Goal: Task Accomplishment & Management: Manage account settings

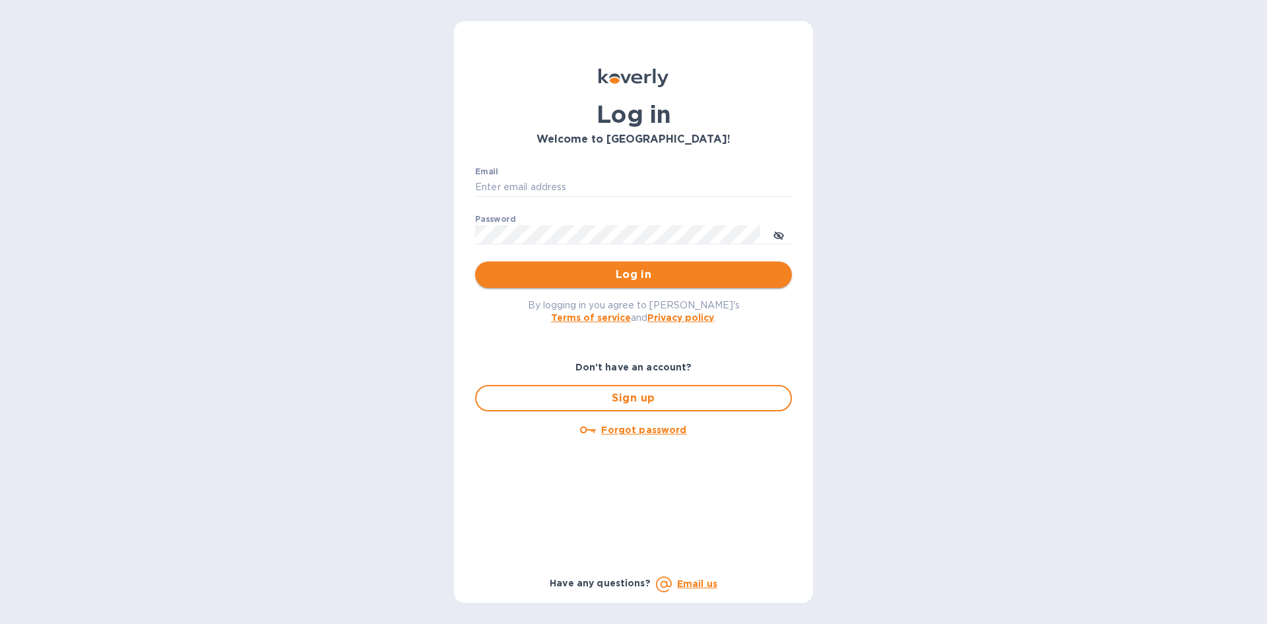
type input "[PERSON_NAME][EMAIL_ADDRESS][DOMAIN_NAME]"
click at [595, 269] on span "Log in" at bounding box center [634, 275] width 296 height 16
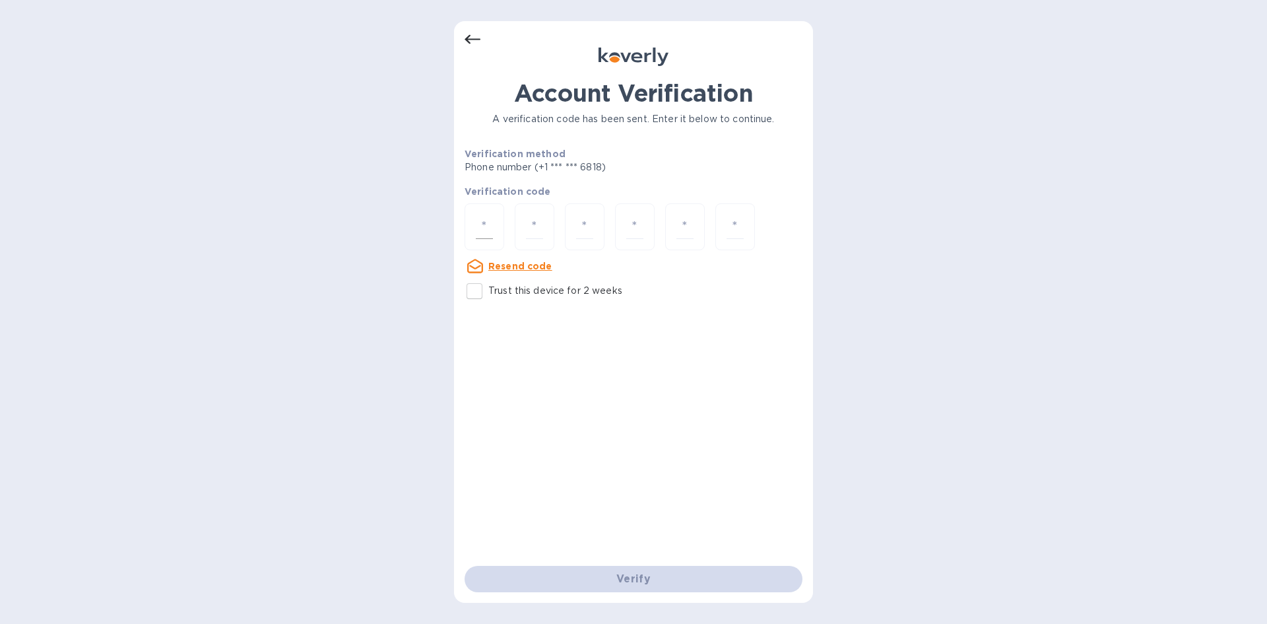
click at [481, 221] on input "number" at bounding box center [484, 226] width 17 height 24
click at [482, 286] on input "Trust this device for 2 weeks" at bounding box center [475, 291] width 28 height 28
checkbox input "true"
click at [525, 265] on u "Resend code" at bounding box center [520, 266] width 64 height 11
click at [473, 223] on div at bounding box center [485, 226] width 40 height 47
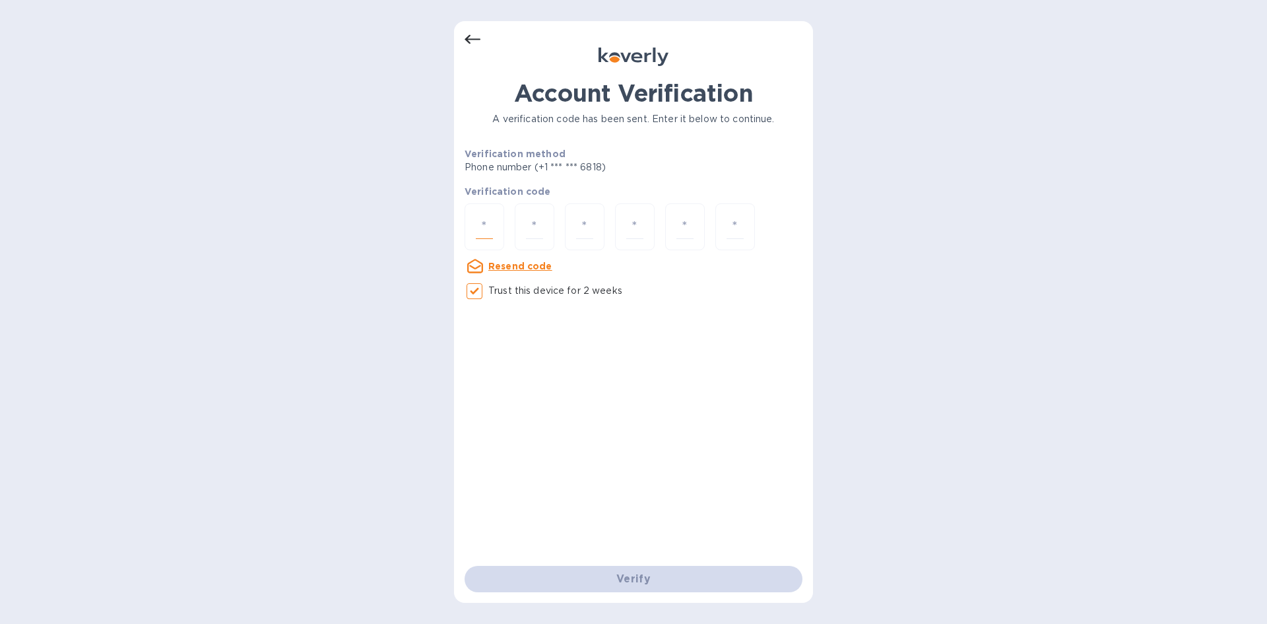
type input "1"
type input "6"
type input "1"
type input "4"
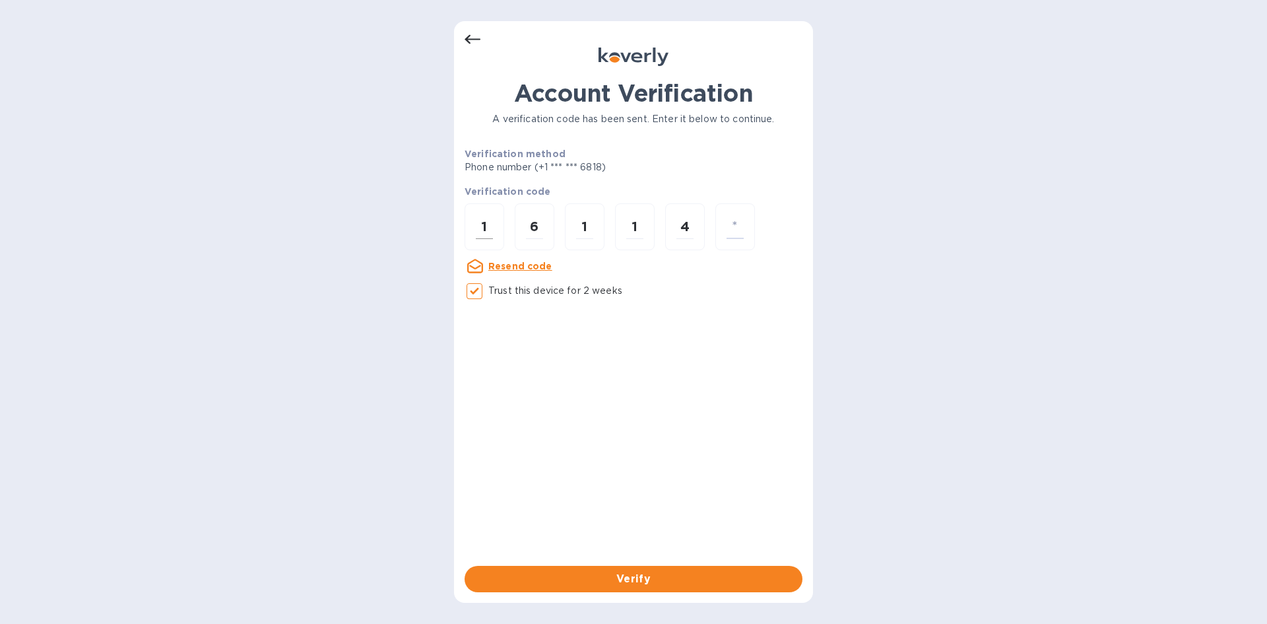
type input "3"
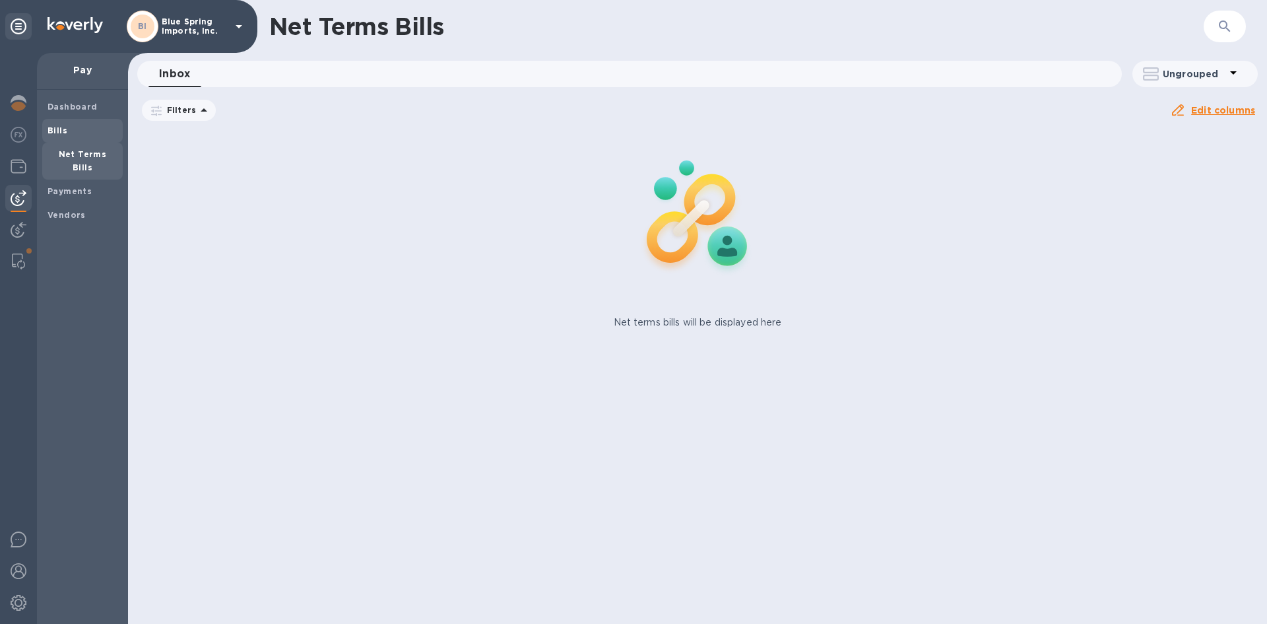
click at [55, 125] on b "Bills" at bounding box center [58, 130] width 20 height 10
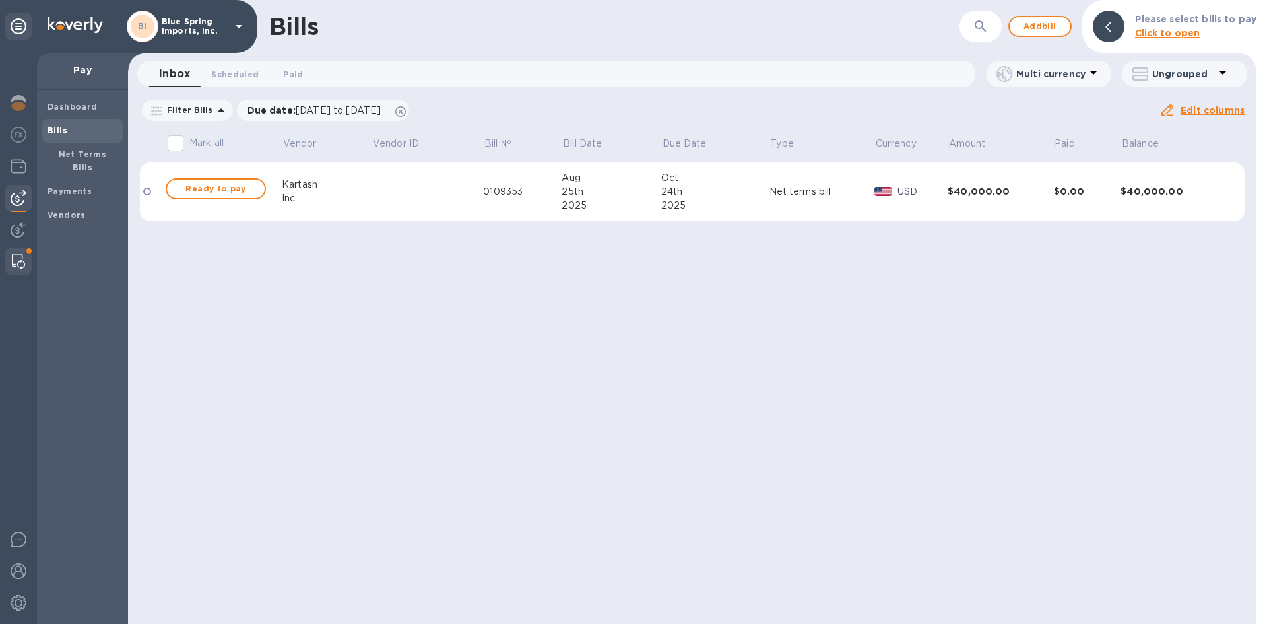
click at [15, 254] on img at bounding box center [18, 261] width 13 height 16
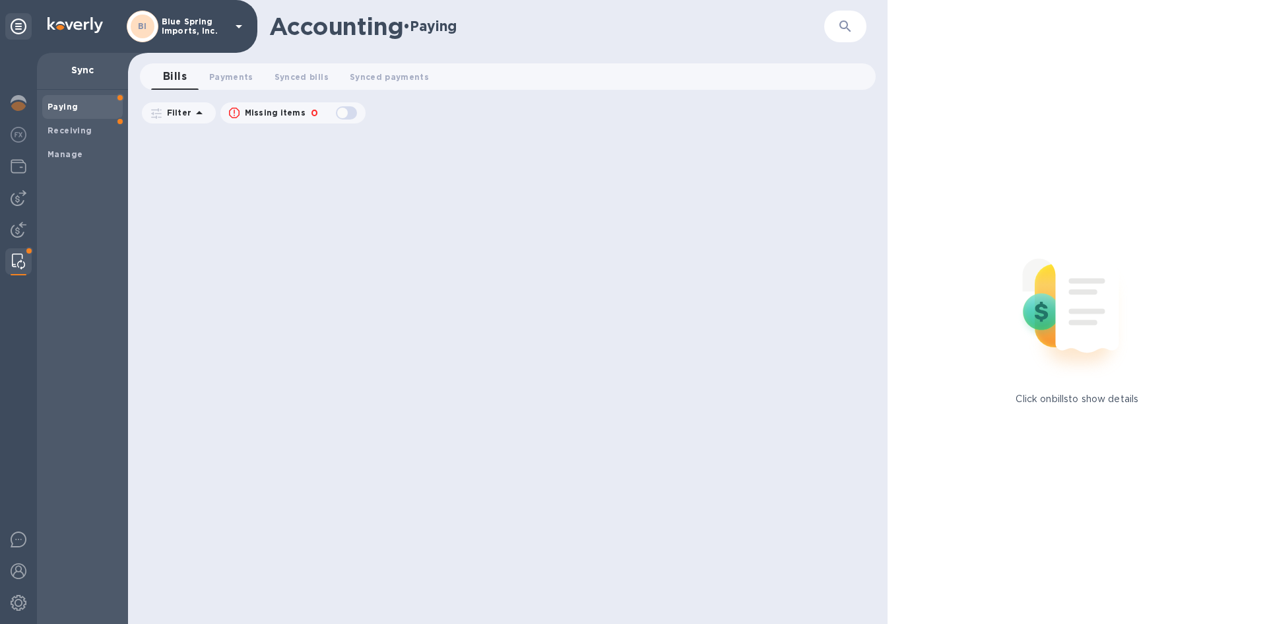
click at [77, 107] on span "Paying" at bounding box center [83, 106] width 70 height 13
click at [75, 124] on span "Receiving" at bounding box center [70, 130] width 45 height 13
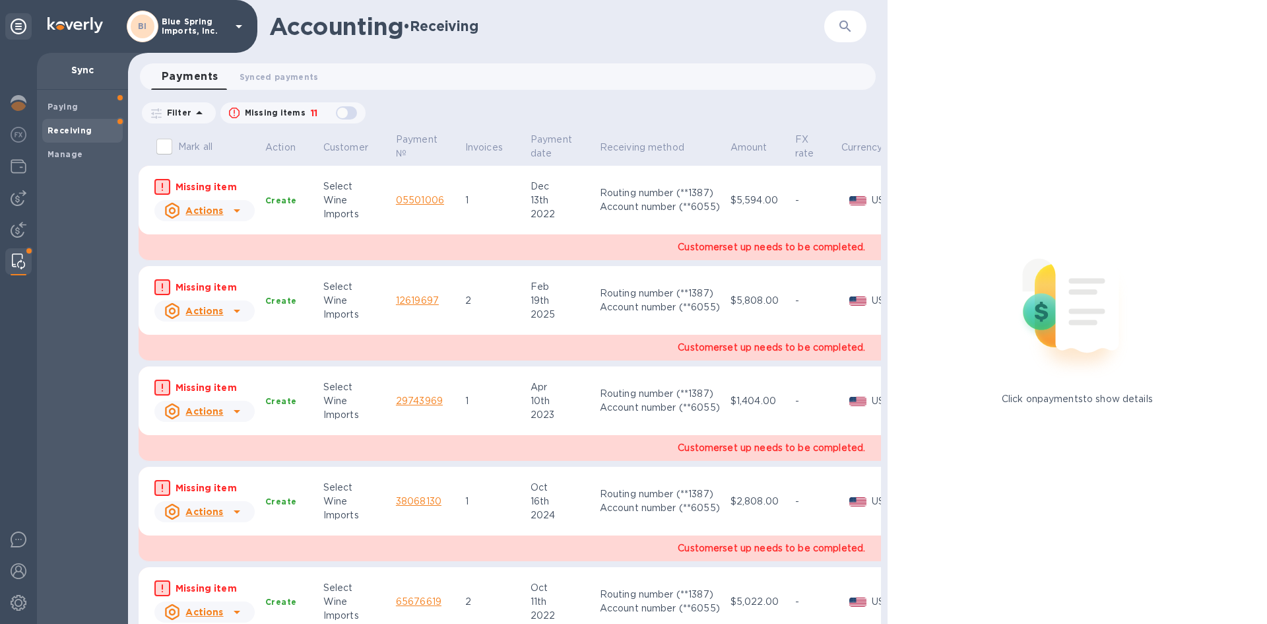
click at [236, 215] on icon at bounding box center [237, 211] width 16 height 16
click at [10, 98] on div at bounding box center [633, 312] width 1267 height 624
click at [15, 103] on img at bounding box center [19, 103] width 16 height 16
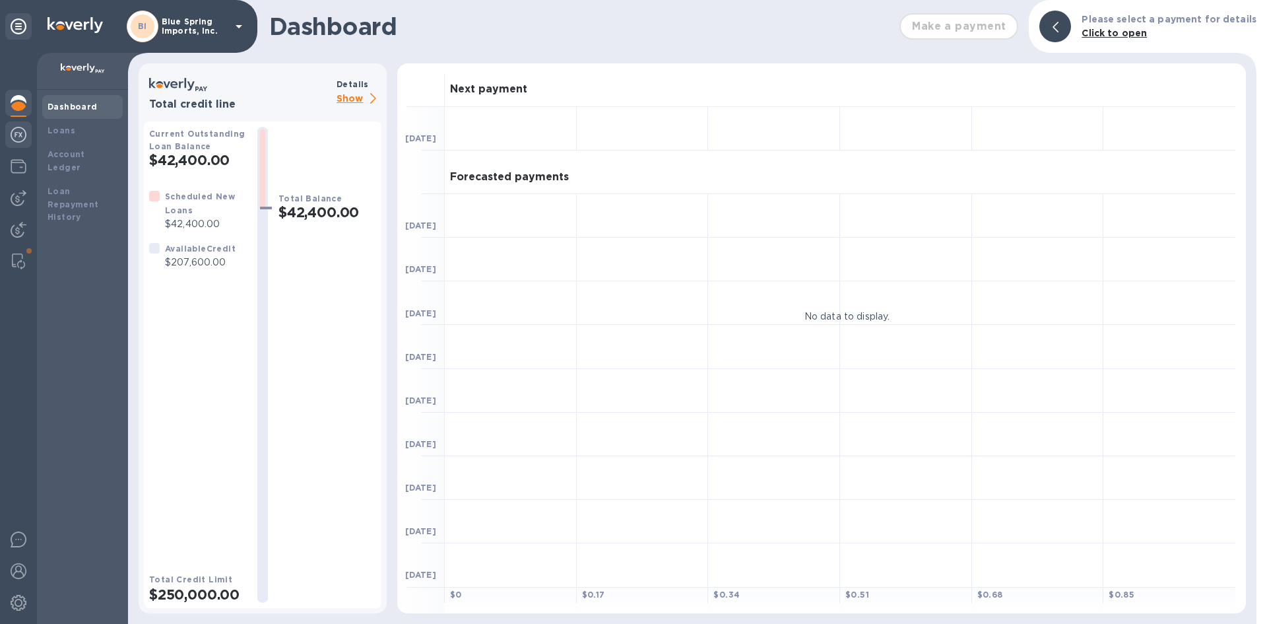
click at [19, 138] on img at bounding box center [19, 135] width 16 height 16
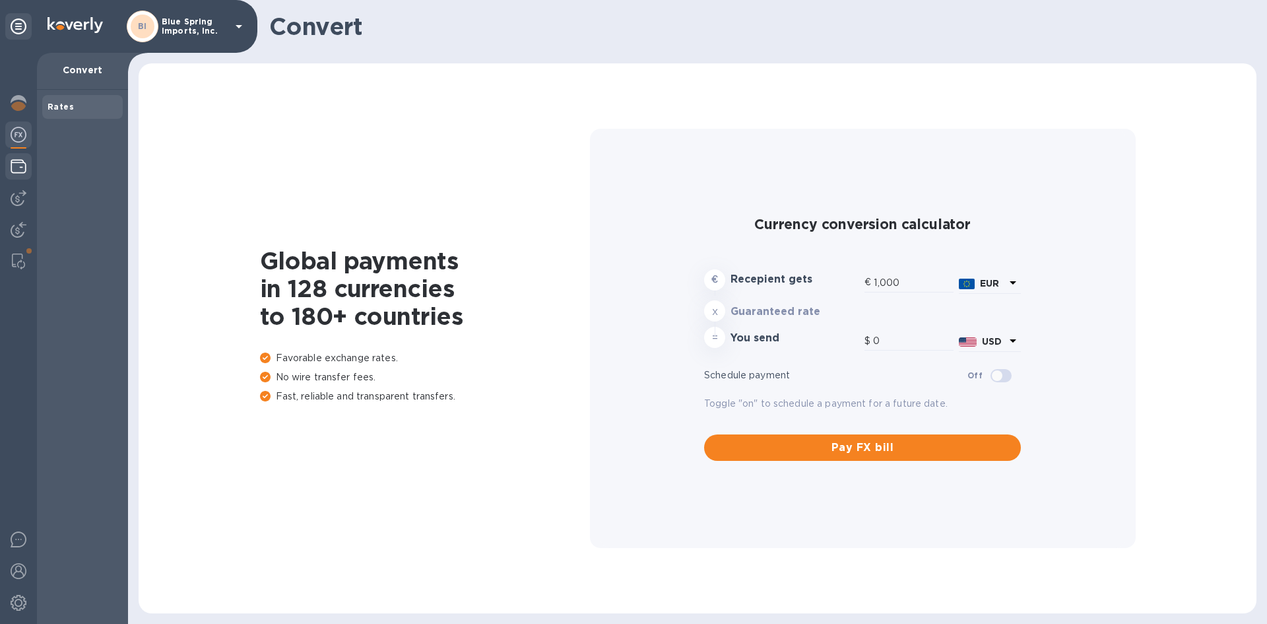
click at [16, 168] on img at bounding box center [19, 166] width 16 height 16
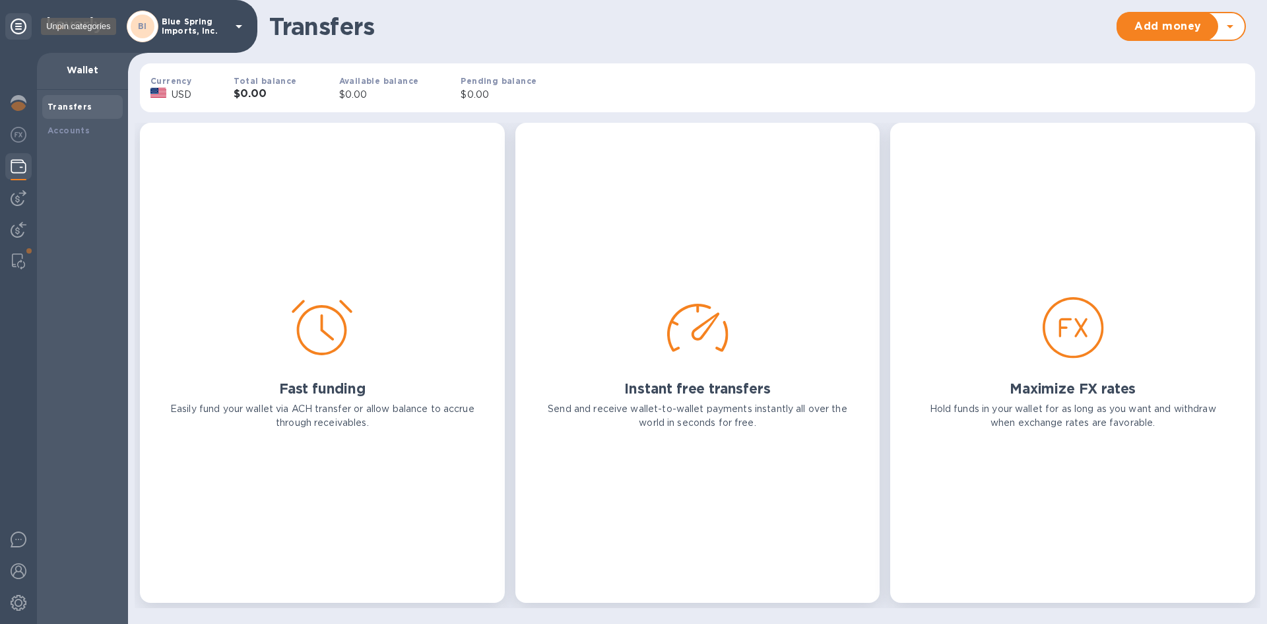
click at [17, 24] on icon at bounding box center [19, 26] width 16 height 16
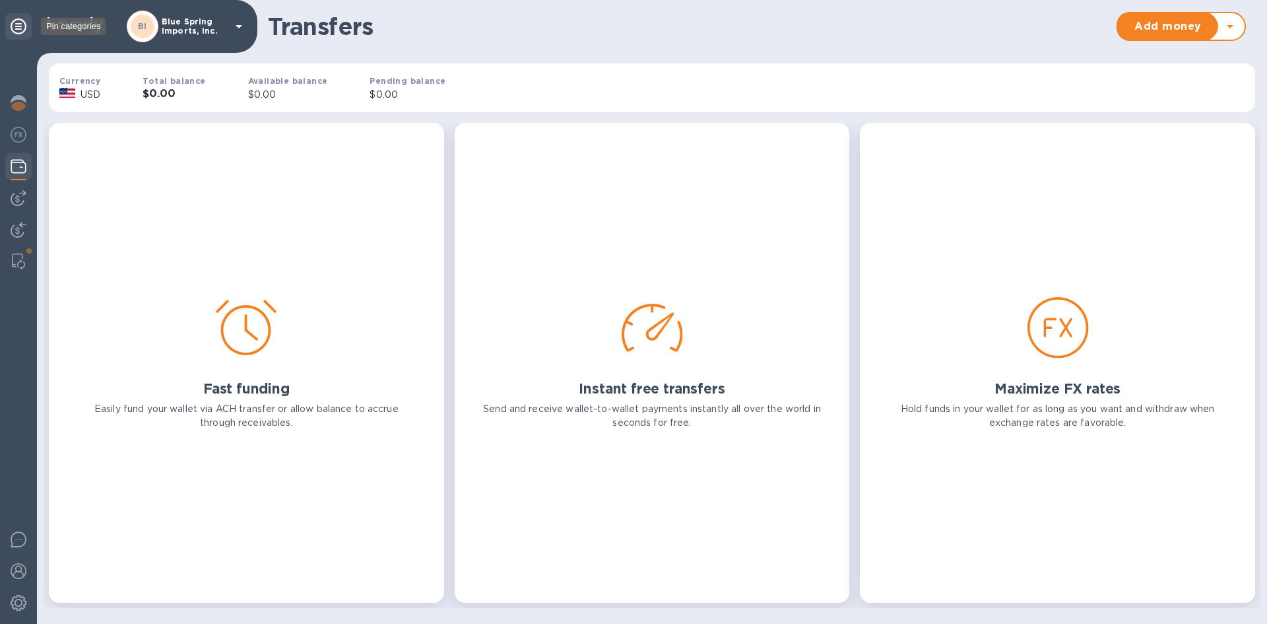
click at [19, 22] on icon at bounding box center [19, 26] width 16 height 16
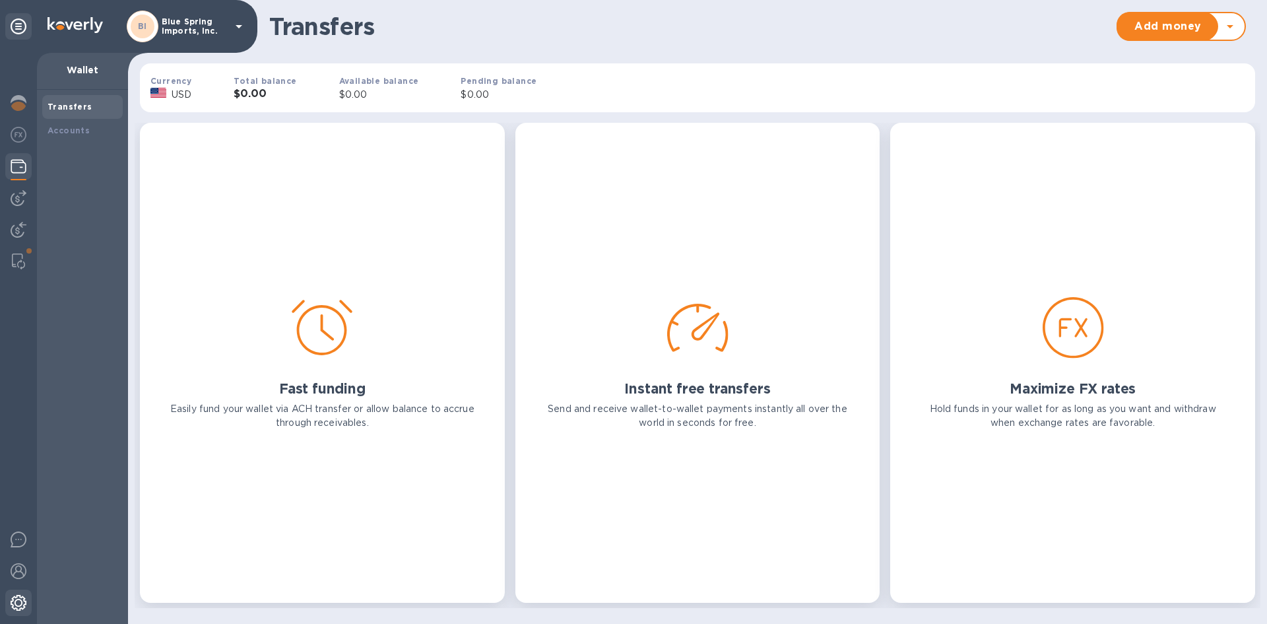
click at [21, 598] on img at bounding box center [19, 603] width 16 height 16
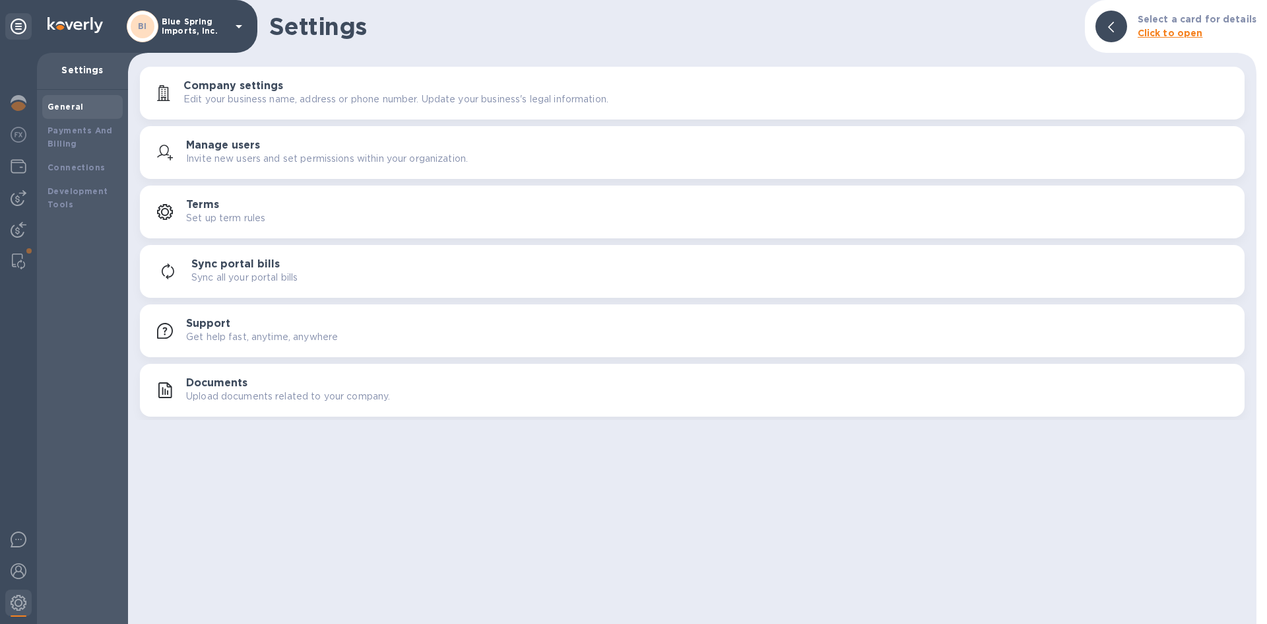
click at [236, 23] on icon at bounding box center [239, 26] width 16 height 16
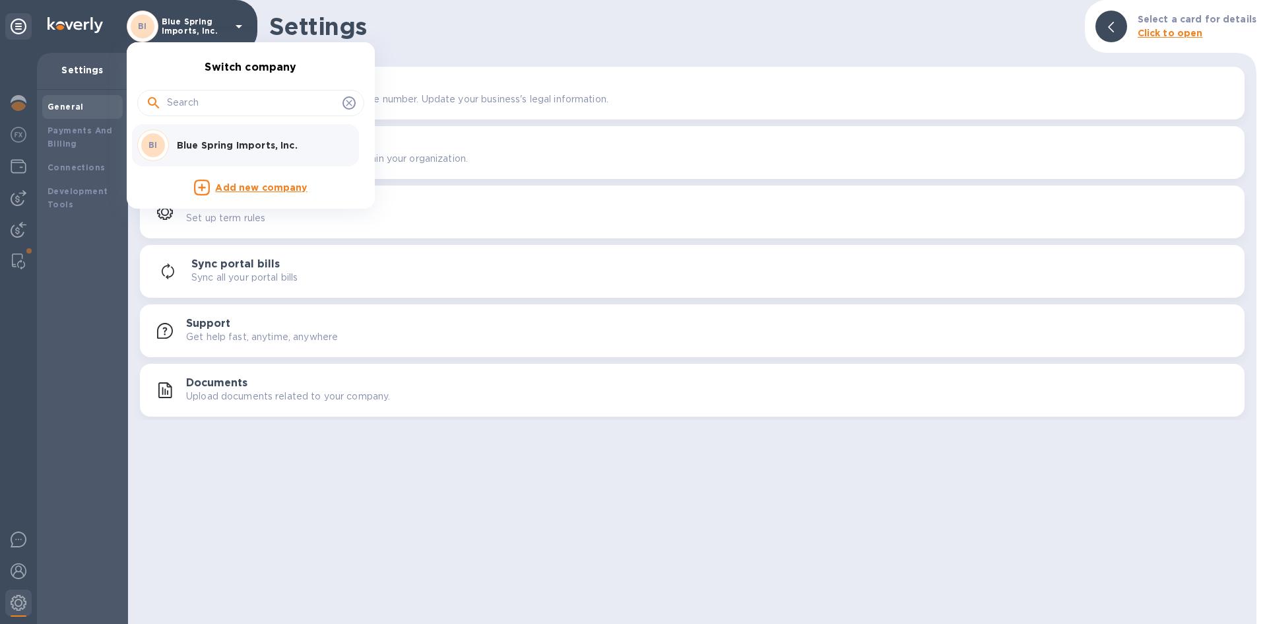
click at [234, 24] on div at bounding box center [633, 312] width 1267 height 624
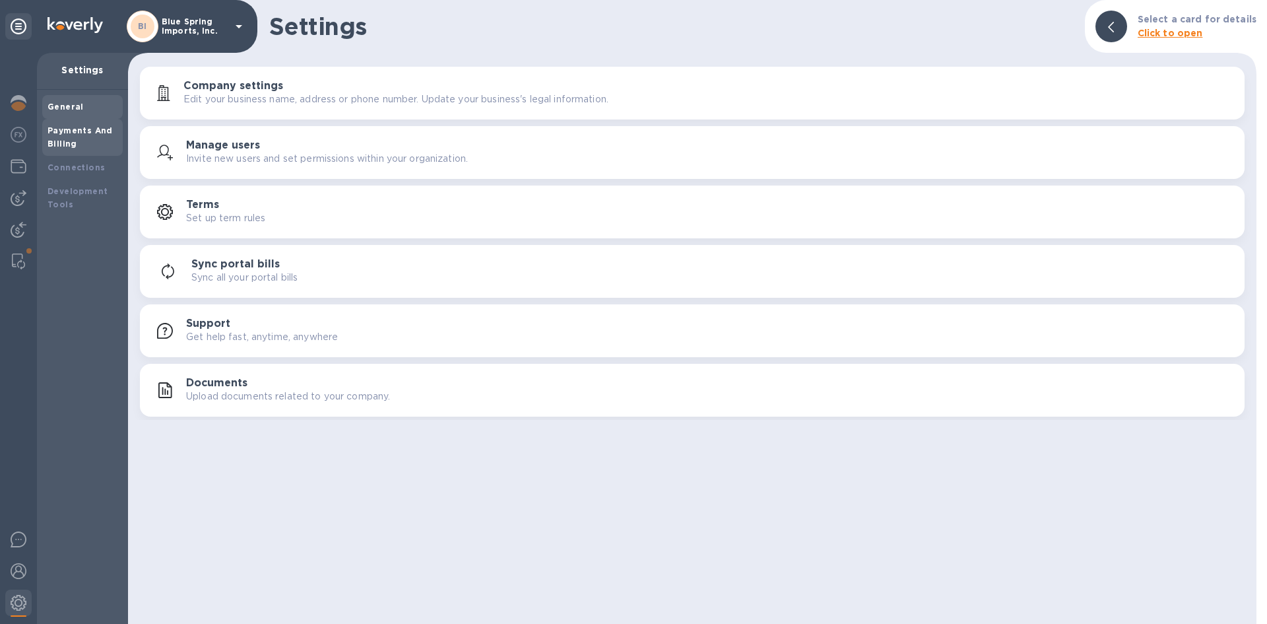
click at [59, 134] on b "Payments And Billing" at bounding box center [80, 136] width 65 height 23
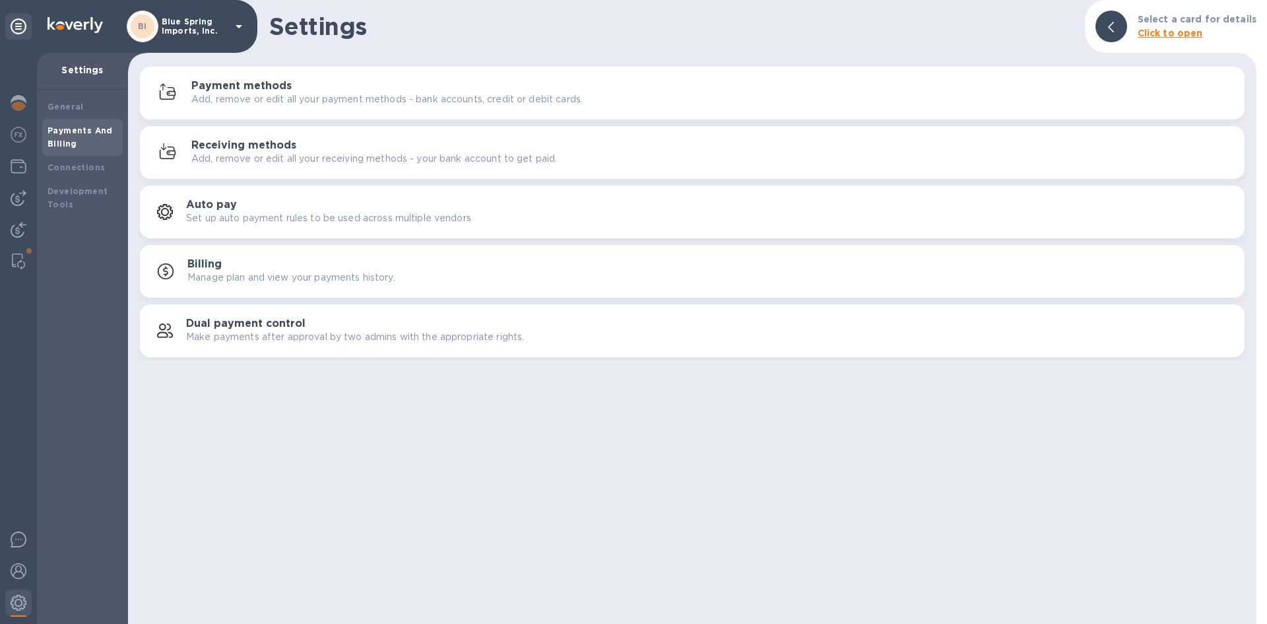
click at [366, 156] on p "Add, remove or edit all your receiving methods - your bank account to get paid." at bounding box center [374, 159] width 366 height 14
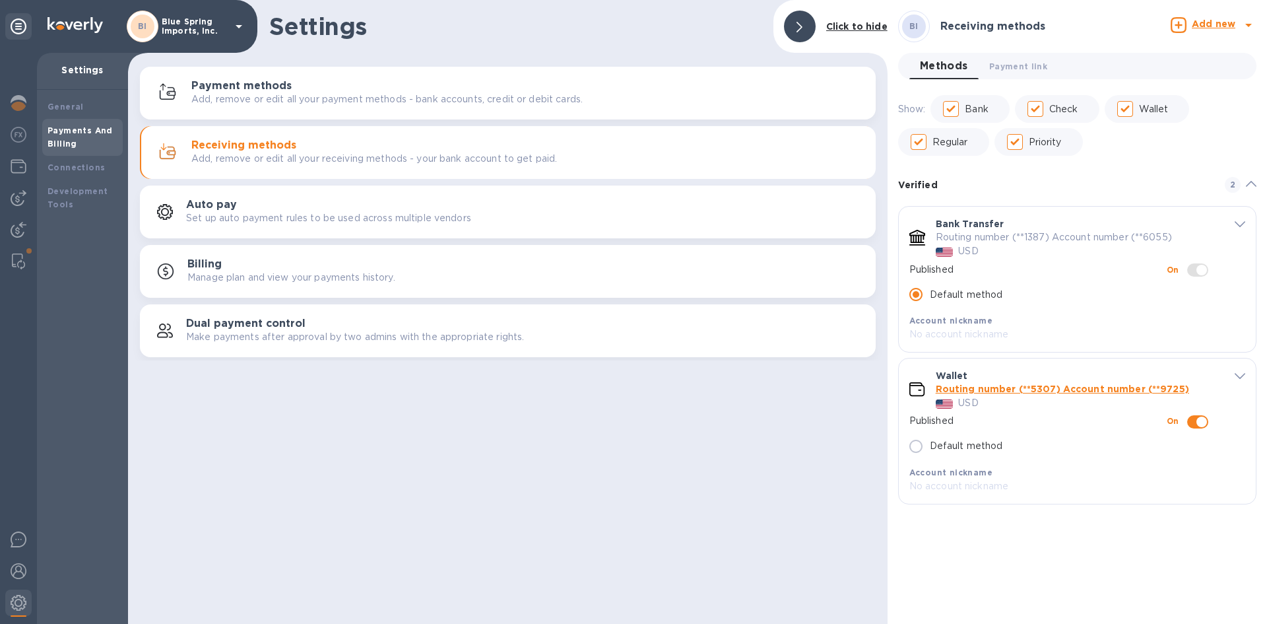
click at [1178, 22] on icon at bounding box center [1179, 25] width 16 height 16
click at [1160, 82] on b "Bank account" at bounding box center [1177, 81] width 67 height 11
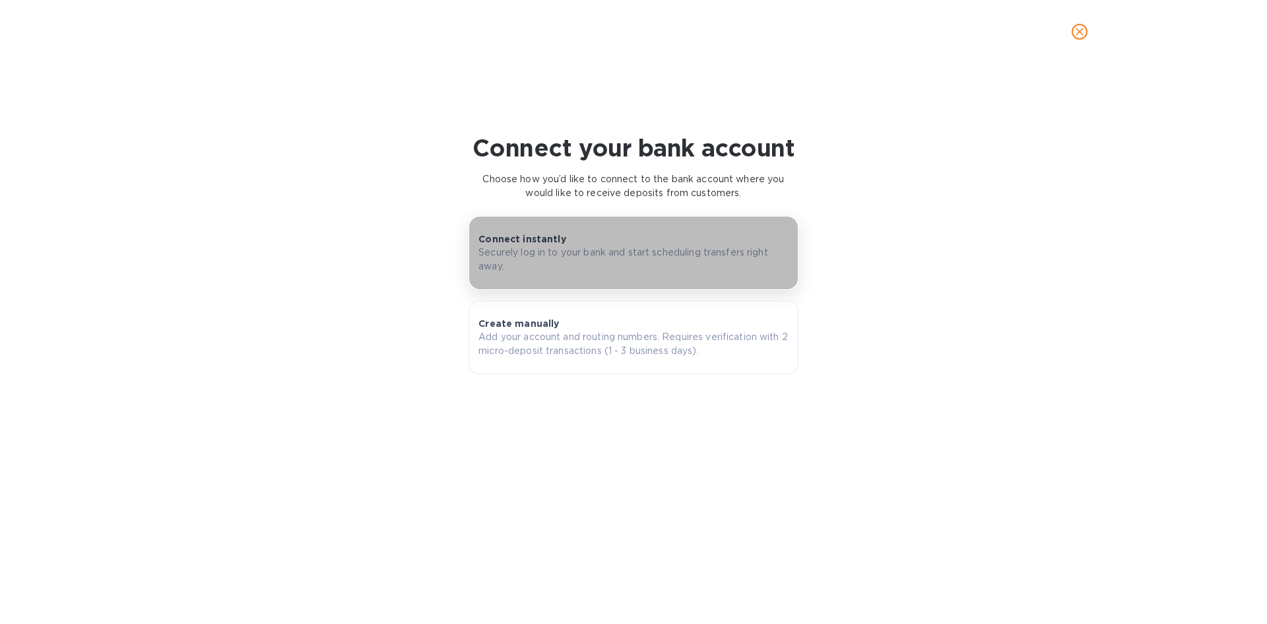
click at [575, 249] on p "Securely log in to your bank and start scheduling transfers right away." at bounding box center [633, 260] width 310 height 28
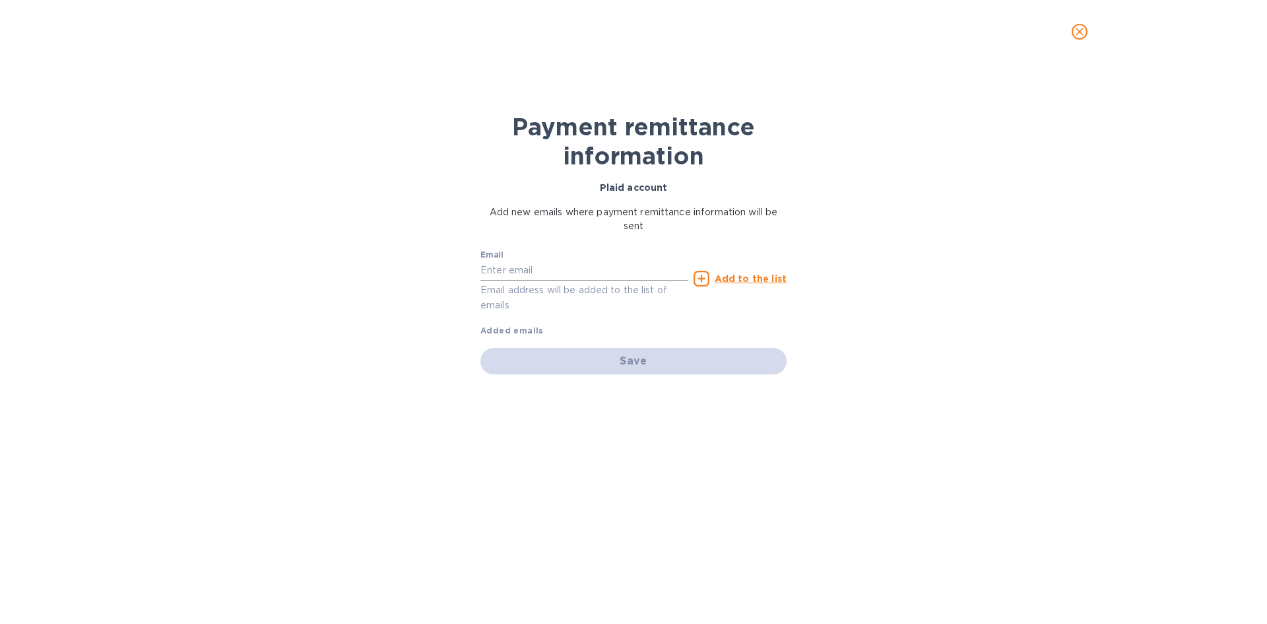
click at [515, 267] on input "text" at bounding box center [584, 271] width 208 height 20
type input "[PERSON_NAME][EMAIL_ADDRESS][DOMAIN_NAME]"
click at [692, 329] on div "Email [PERSON_NAME][EMAIL_ADDRESS][DOMAIN_NAME] Email address will be added to …" at bounding box center [633, 291] width 306 height 94
click at [641, 268] on input "[PERSON_NAME][EMAIL_ADDRESS][DOMAIN_NAME]" at bounding box center [584, 271] width 208 height 20
click at [704, 280] on icon at bounding box center [702, 279] width 16 height 16
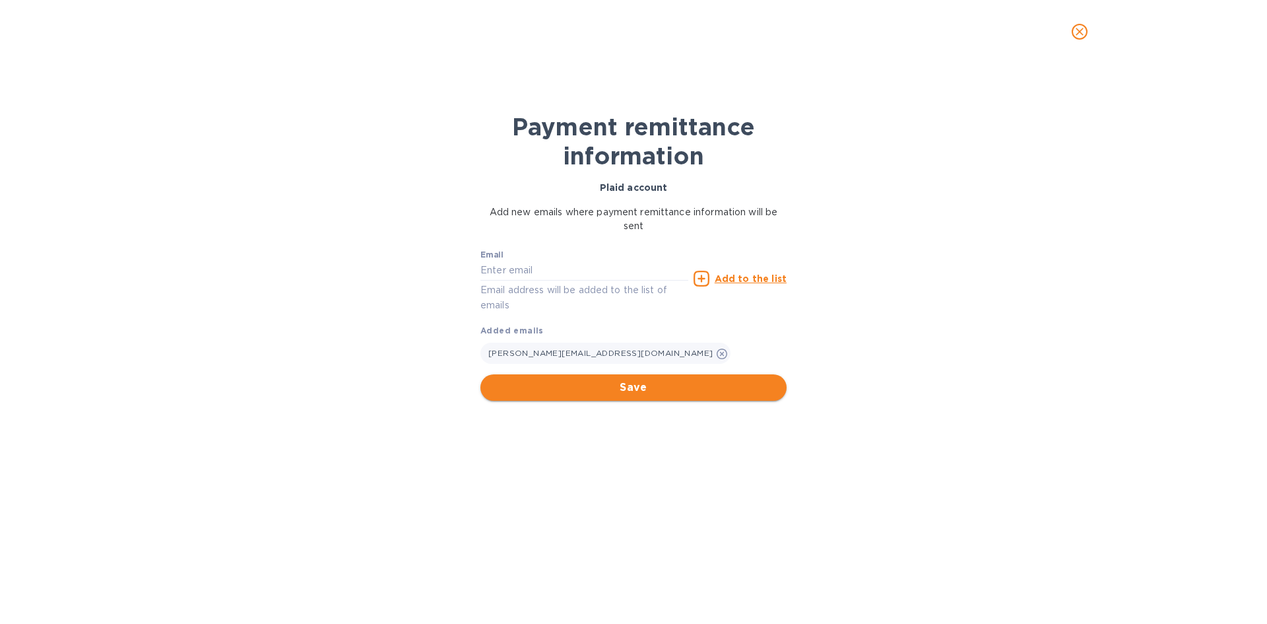
click at [639, 389] on span "Save" at bounding box center [633, 387] width 285 height 16
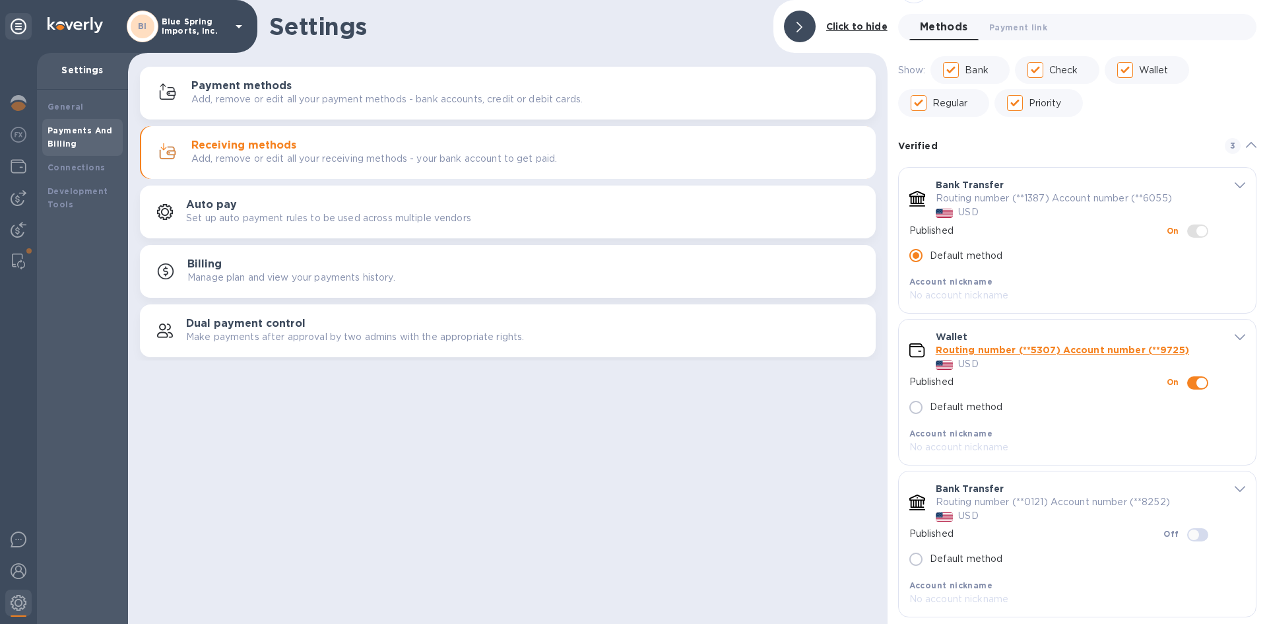
scroll to position [58, 0]
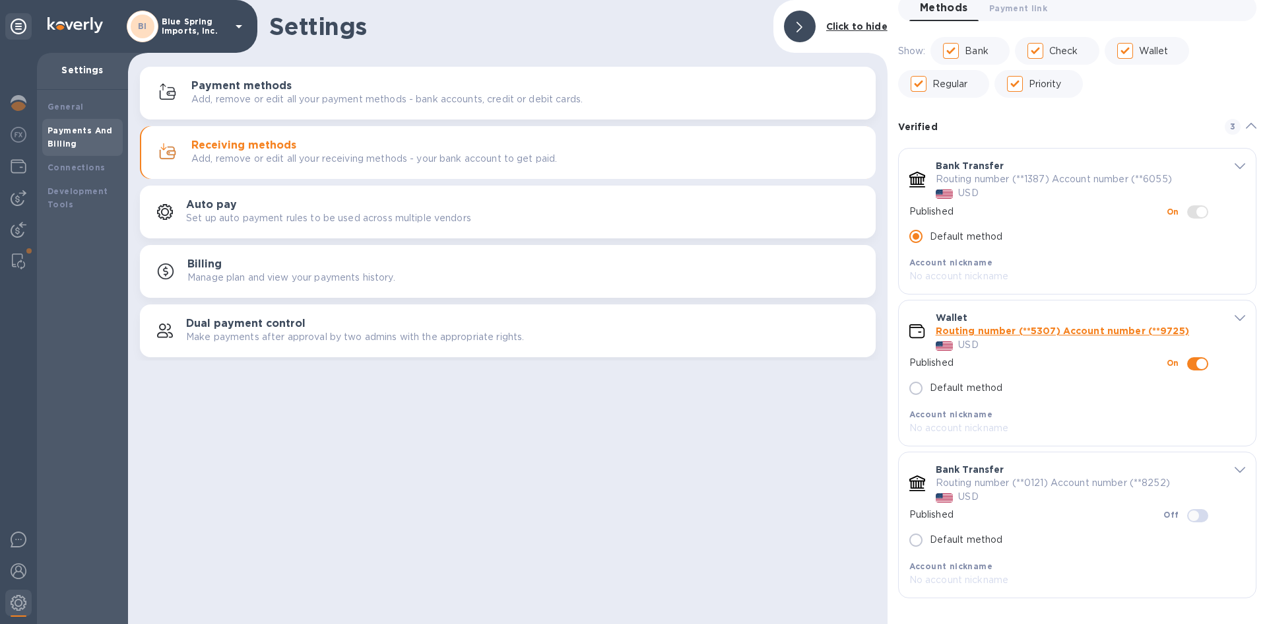
click at [1235, 471] on icon "default-method" at bounding box center [1240, 470] width 11 height 6
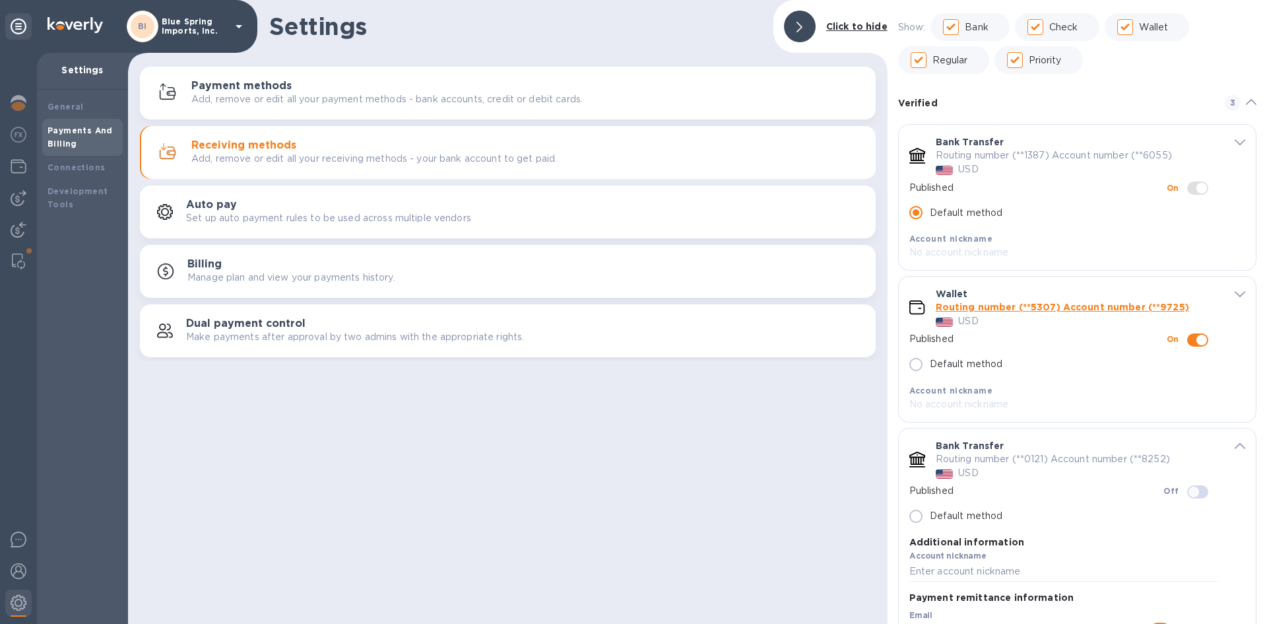
scroll to position [0, 0]
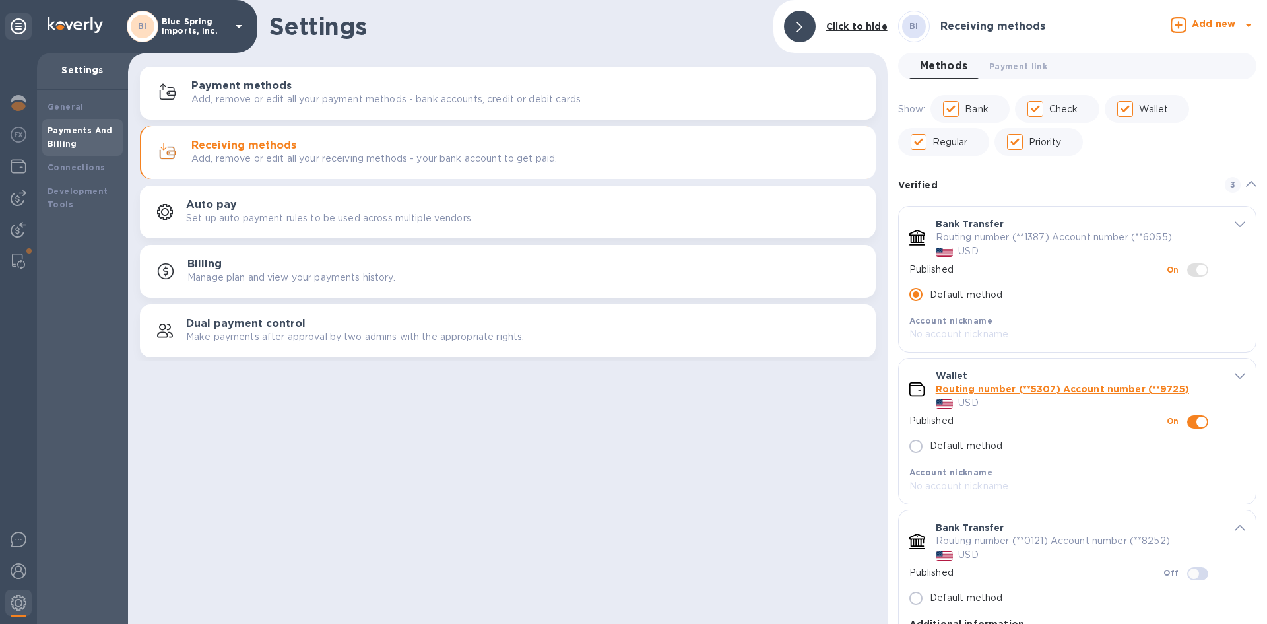
click at [1206, 26] on b "Add new" at bounding box center [1214, 23] width 44 height 11
click at [1158, 83] on b "Bank account" at bounding box center [1177, 81] width 67 height 11
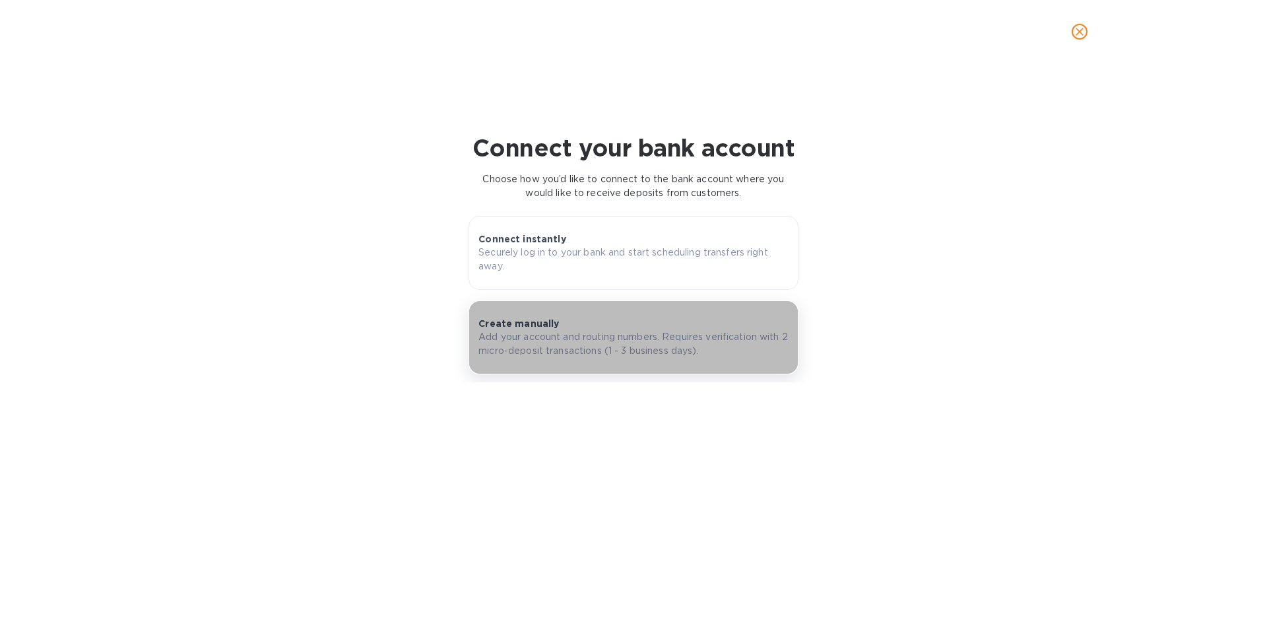
click at [570, 327] on div "Create manually Add your account and routing numbers. Requires verification wit…" at bounding box center [633, 337] width 310 height 41
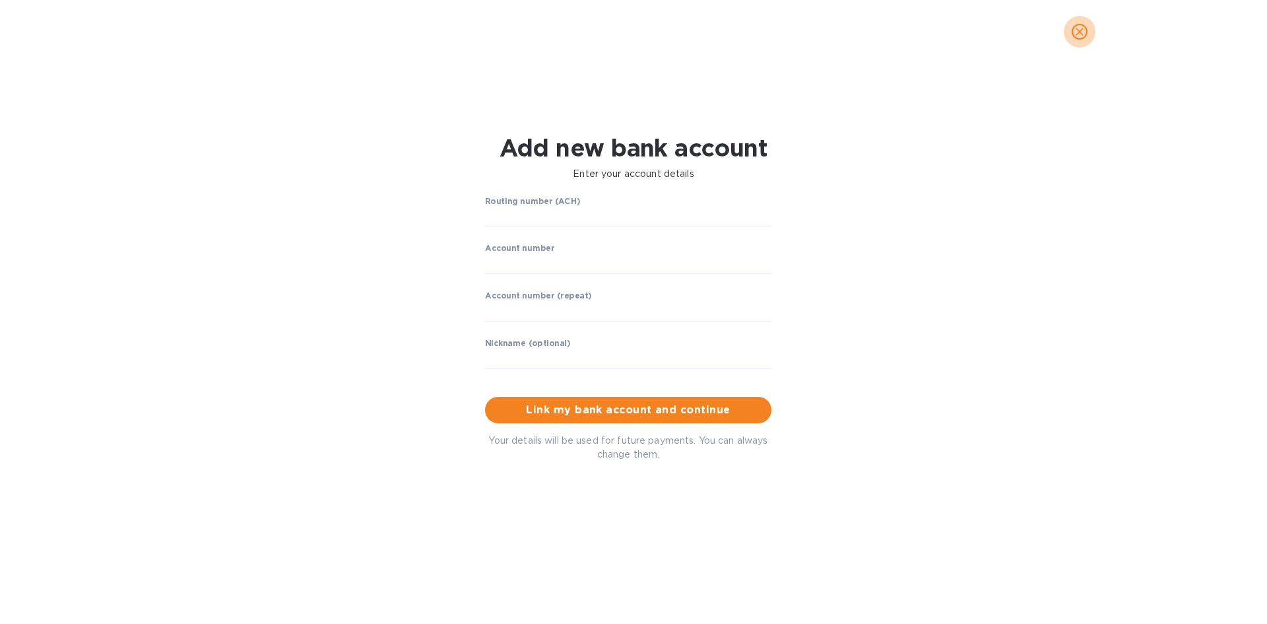
click at [1083, 32] on icon "close" at bounding box center [1079, 31] width 13 height 13
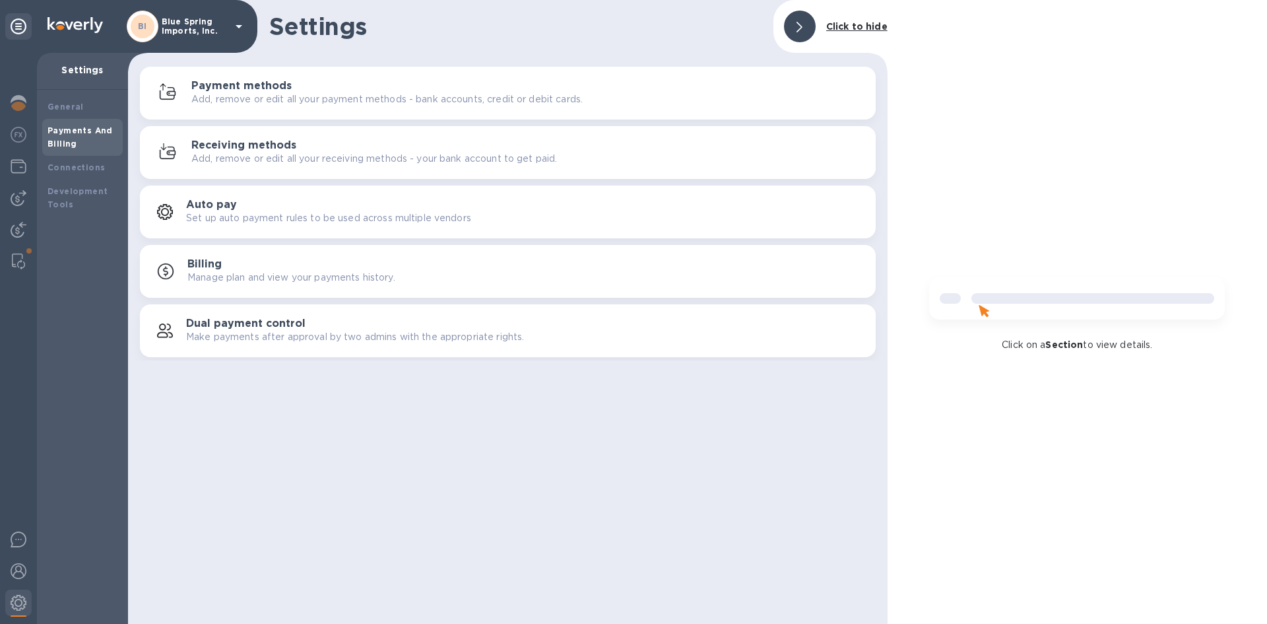
click at [329, 101] on p "Add, remove or edit all your payment methods - bank accounts, credit or debit c…" at bounding box center [386, 99] width 391 height 14
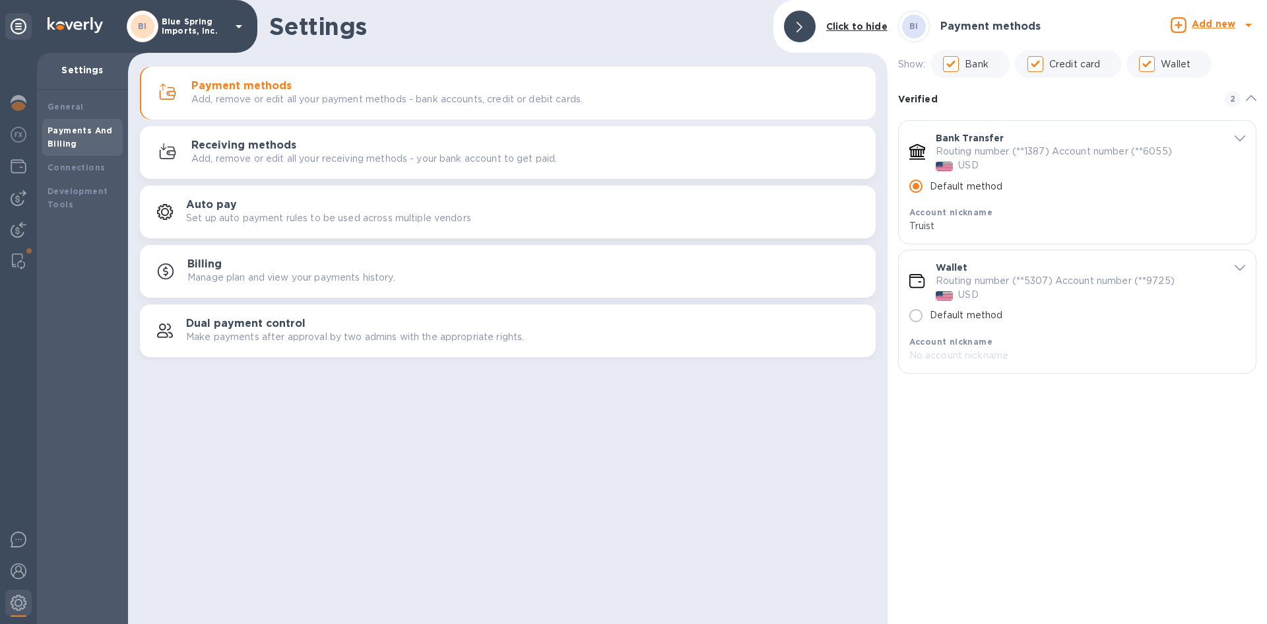
click at [1195, 20] on b "Add new" at bounding box center [1214, 23] width 44 height 11
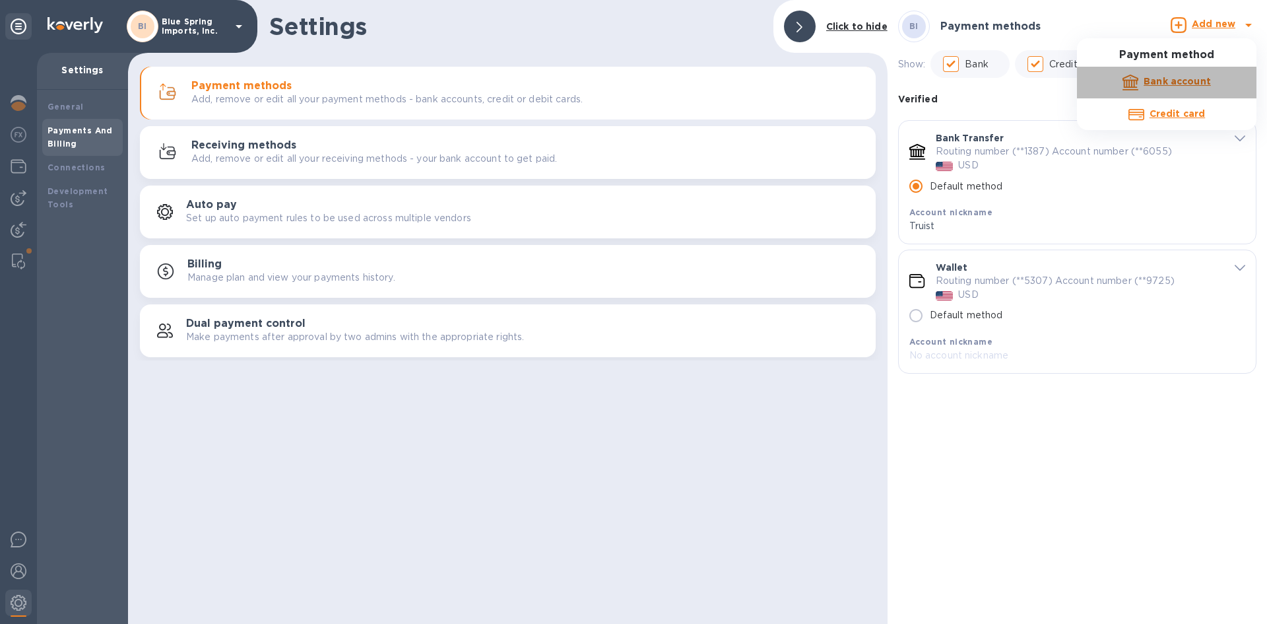
click at [1151, 78] on b "Bank account" at bounding box center [1177, 81] width 67 height 11
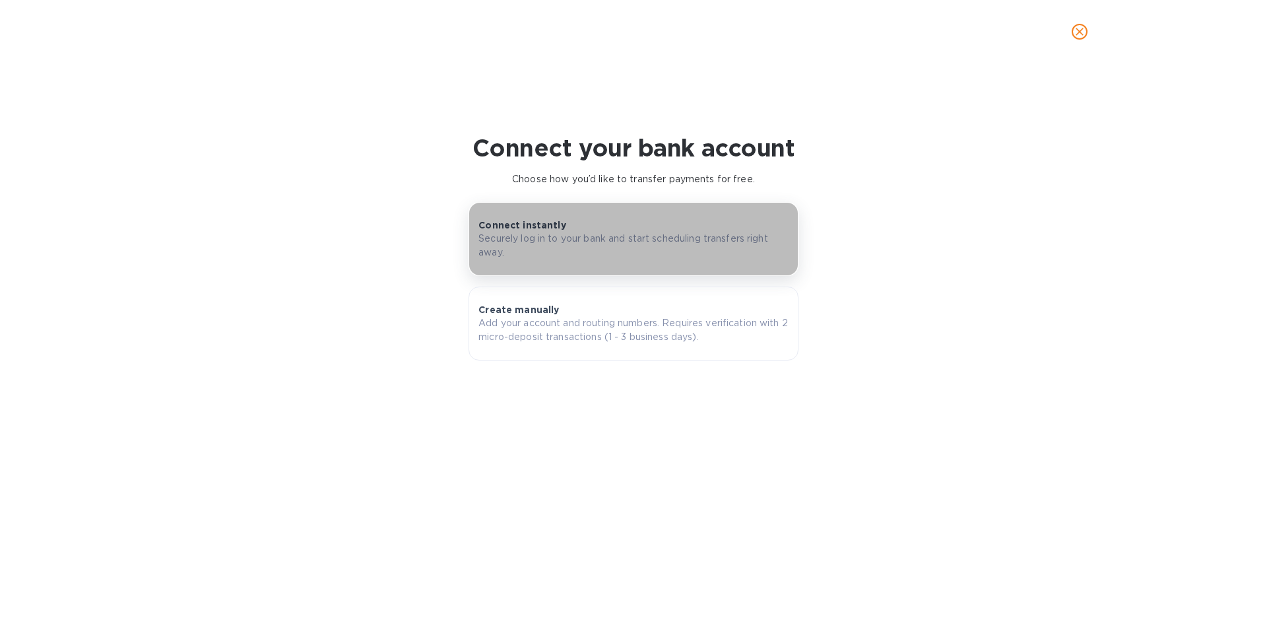
click at [630, 228] on div "Connect instantly Securely log in to your bank and start scheduling transfers r…" at bounding box center [633, 238] width 310 height 41
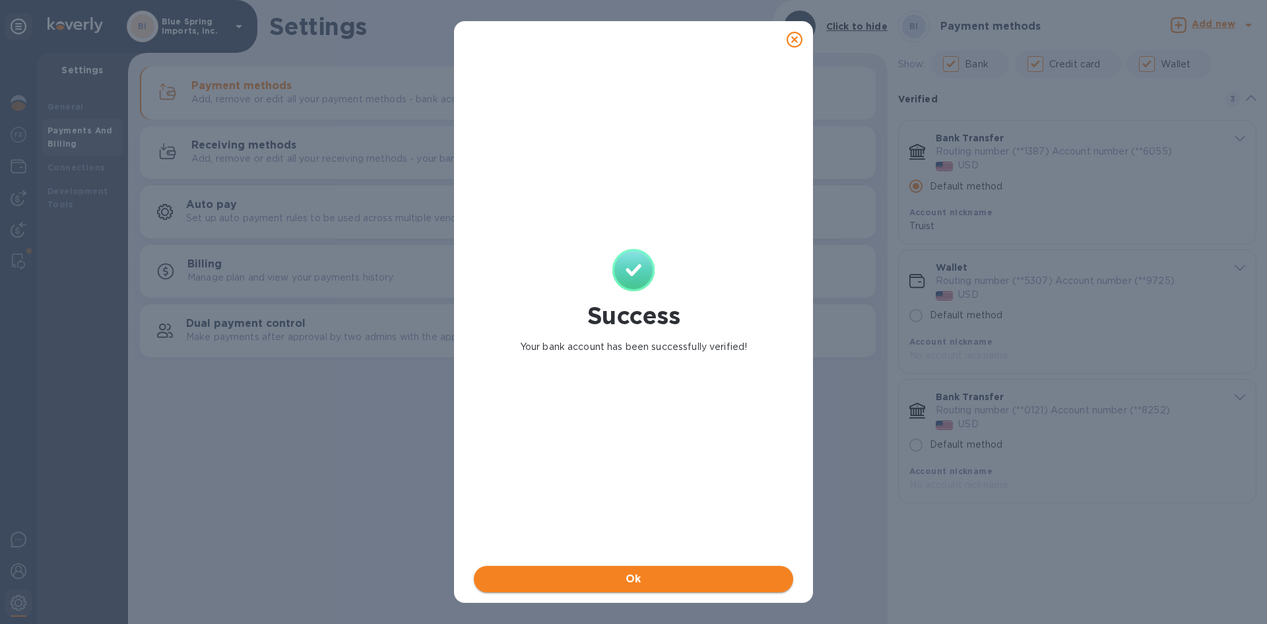
click at [594, 588] on button "Ok" at bounding box center [633, 579] width 319 height 26
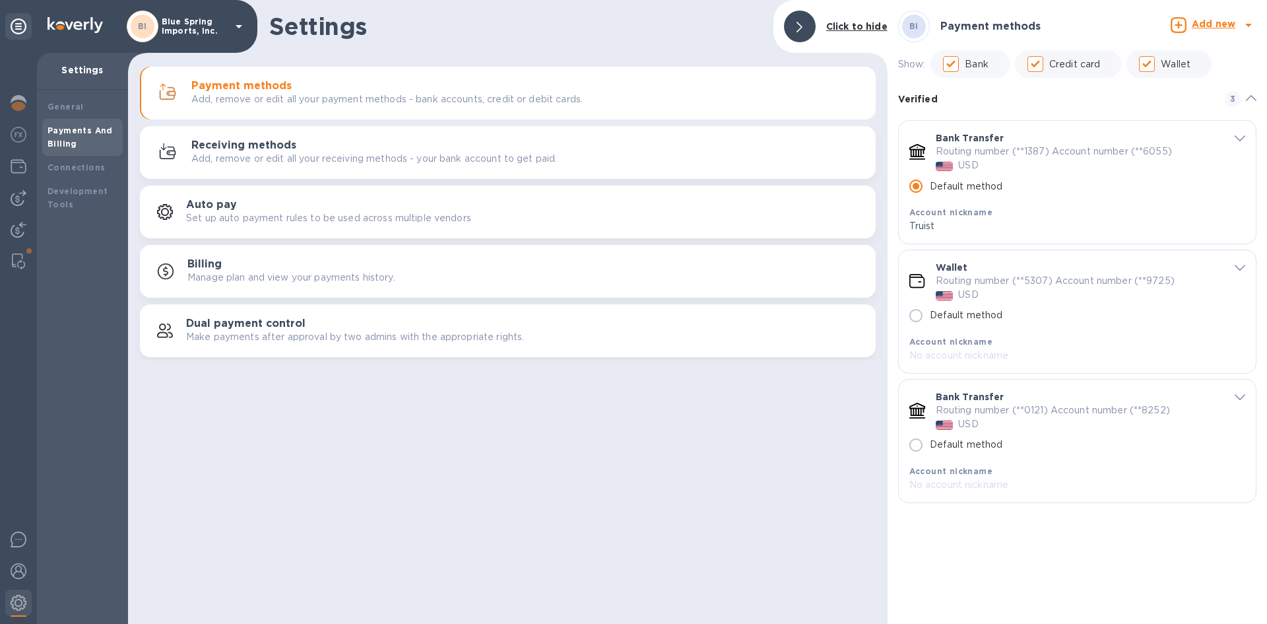
click at [1152, 409] on p "Routing number (**0121) Account number (**8252)" at bounding box center [1053, 410] width 234 height 14
click at [919, 447] on input "Default method" at bounding box center [916, 445] width 28 height 28
radio input "false"
radio input "true"
click at [1237, 137] on icon "default-method" at bounding box center [1240, 138] width 11 height 6
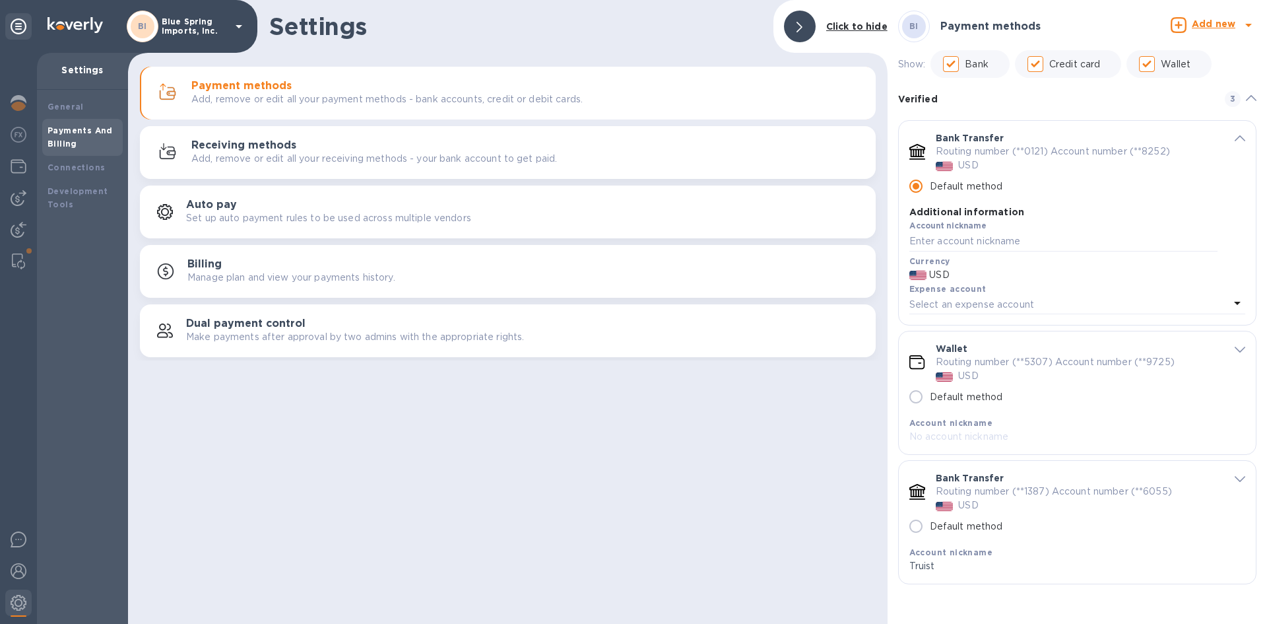
click at [1238, 300] on icon "default-method" at bounding box center [1237, 303] width 16 height 16
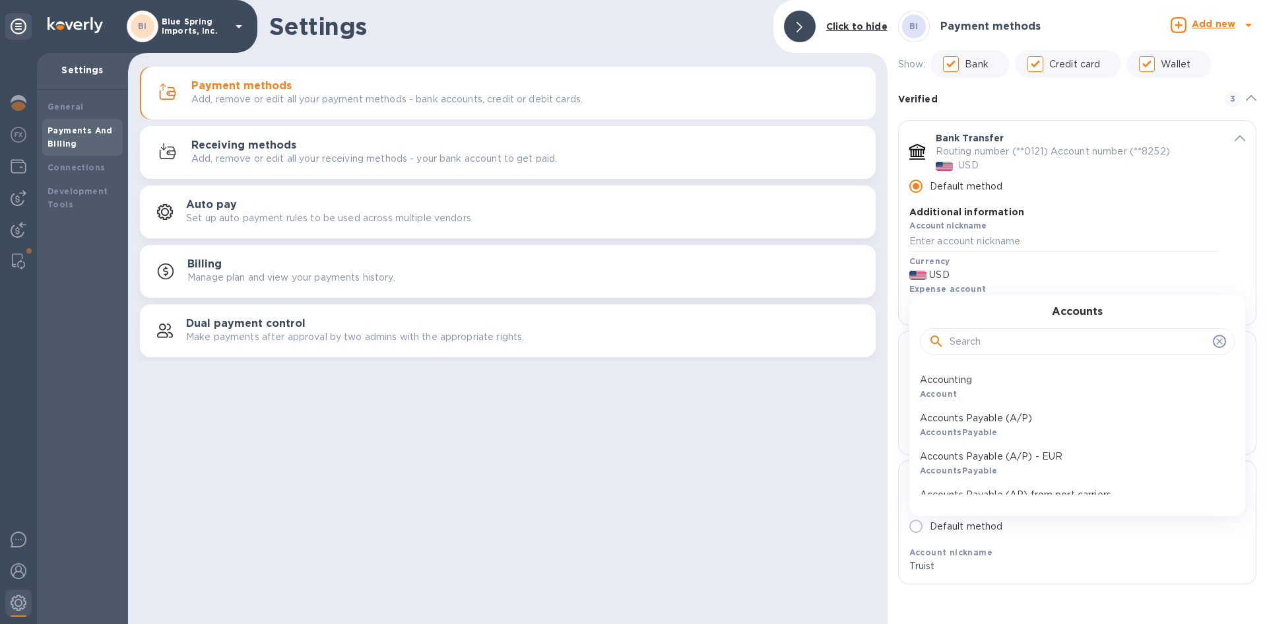
click at [1237, 300] on div "Accounts Accounting Account Accounts Payable (A/P) AccountsPayable Accounts Pay…" at bounding box center [1077, 405] width 336 height 220
click at [1117, 225] on div "Account nickname" at bounding box center [1063, 236] width 308 height 30
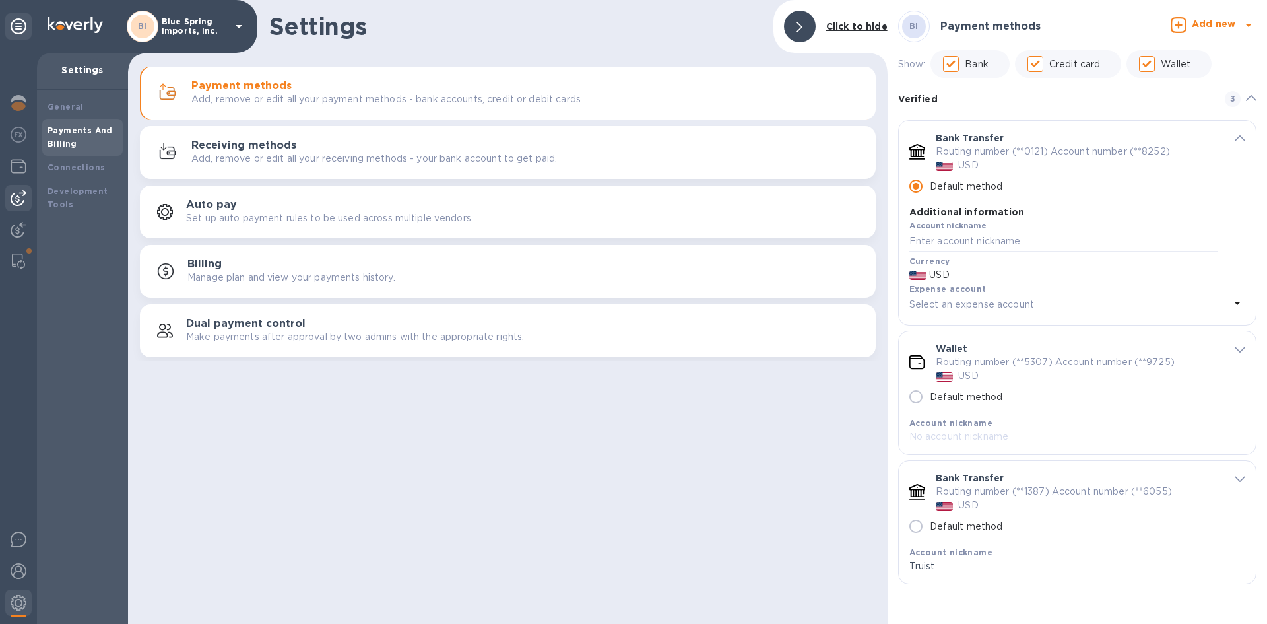
click at [11, 190] on img at bounding box center [19, 198] width 16 height 16
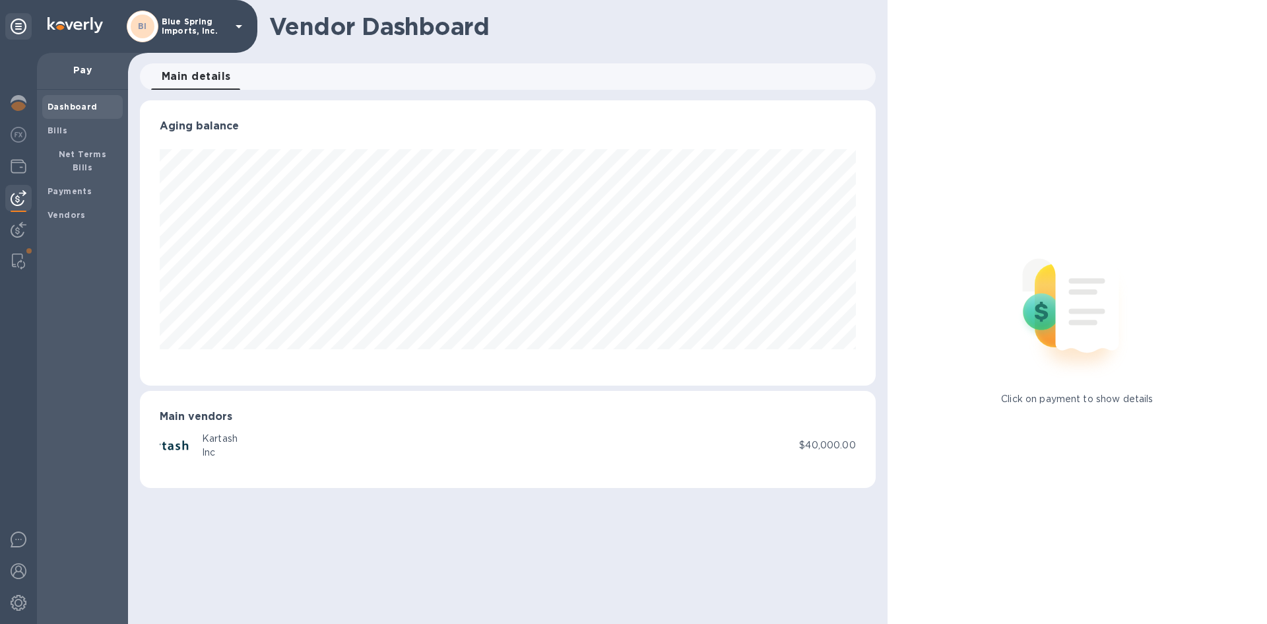
scroll to position [285, 735]
click at [69, 186] on b "Payments" at bounding box center [70, 191] width 44 height 10
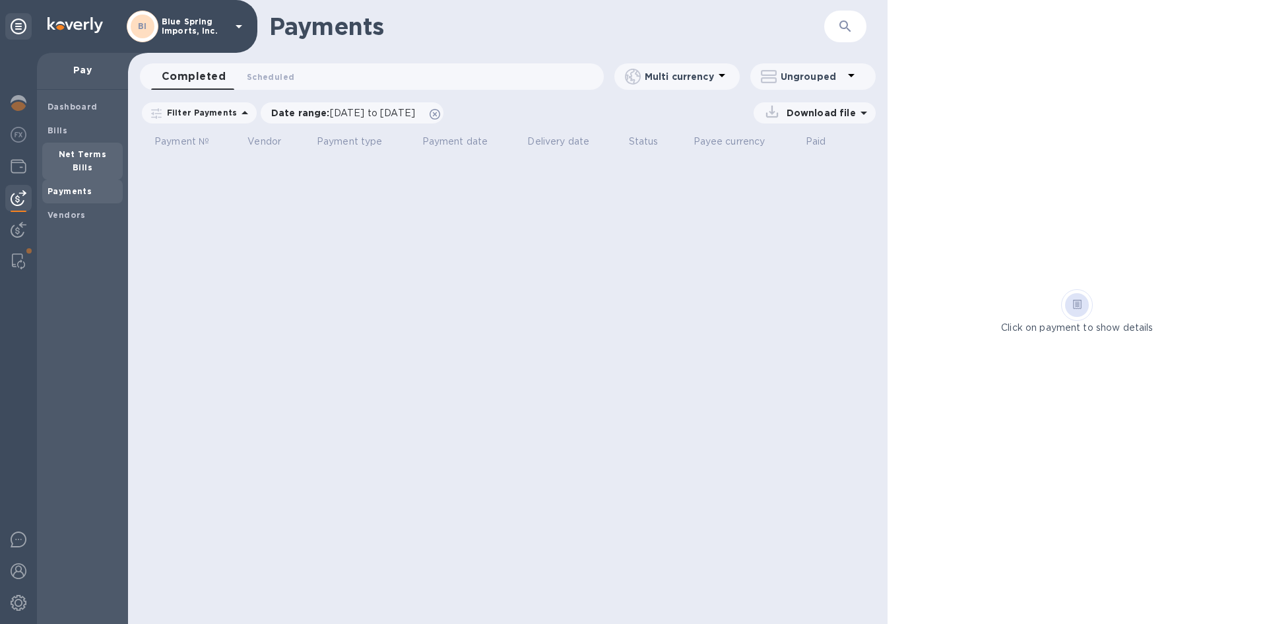
click at [90, 153] on b "Net Terms Bills" at bounding box center [83, 160] width 48 height 23
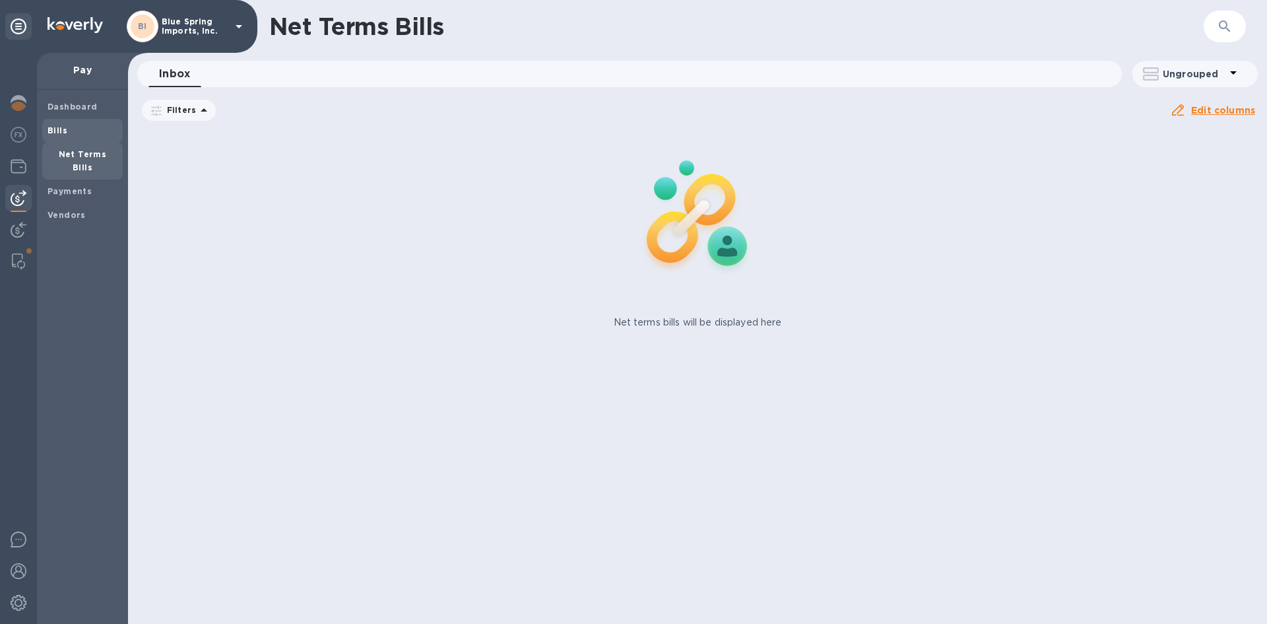
click at [73, 123] on div "Bills" at bounding box center [82, 131] width 81 height 24
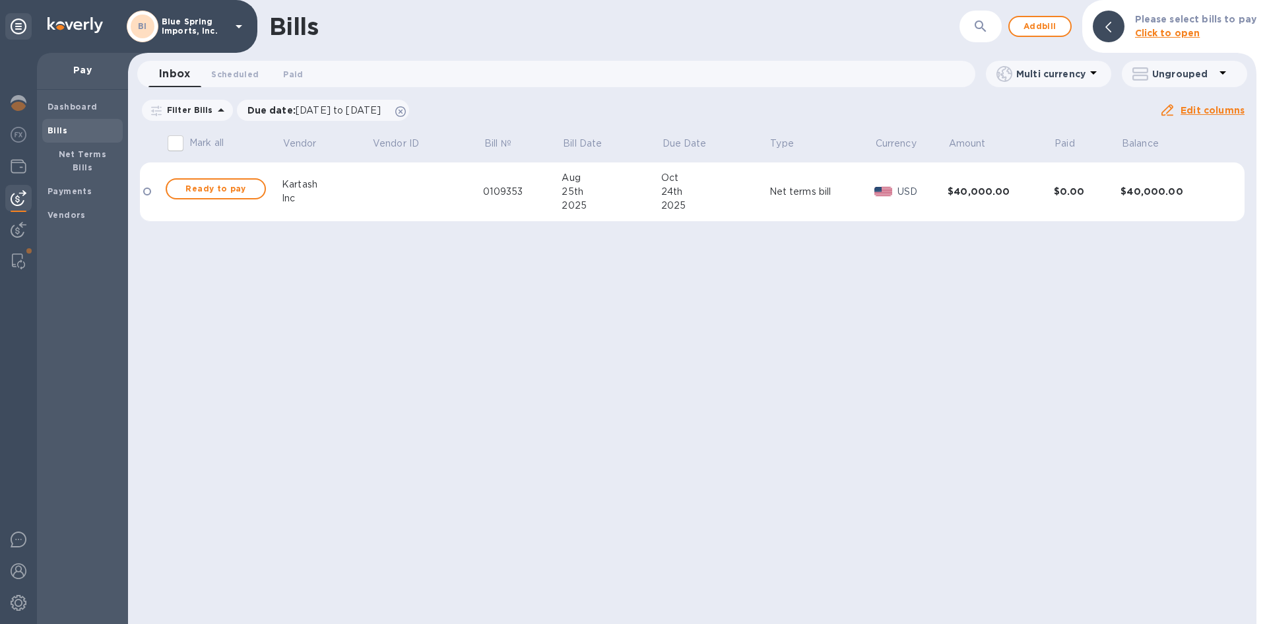
click at [148, 190] on div at bounding box center [147, 191] width 8 height 8
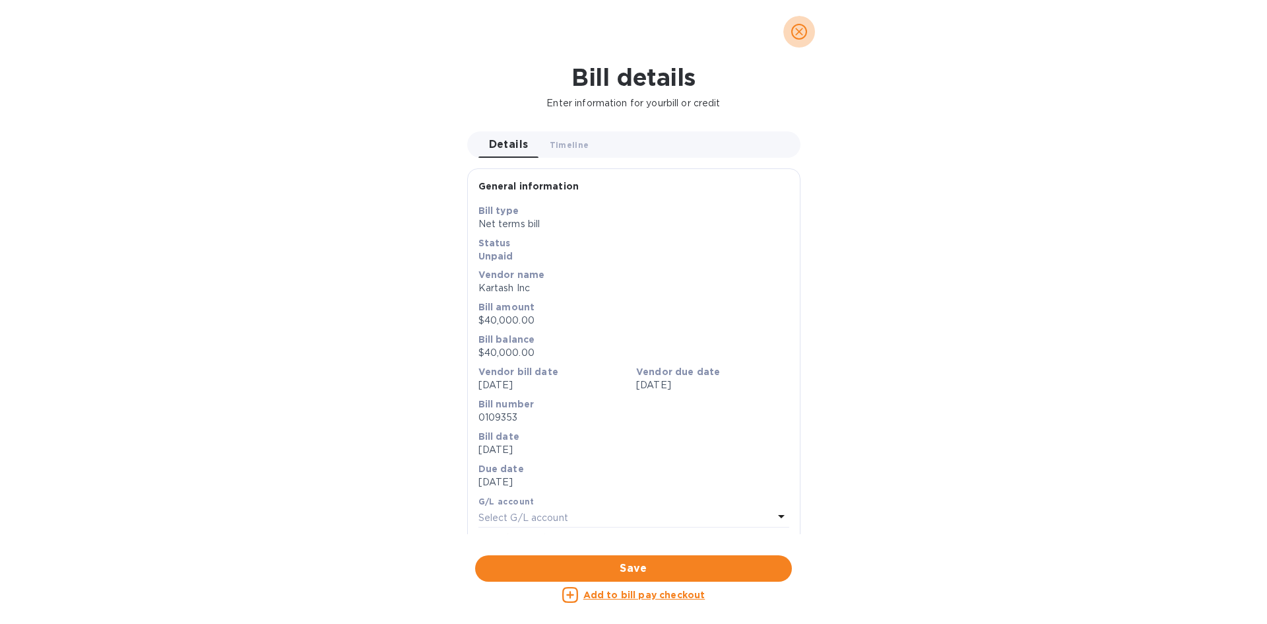
click at [802, 32] on icon "close" at bounding box center [799, 31] width 13 height 13
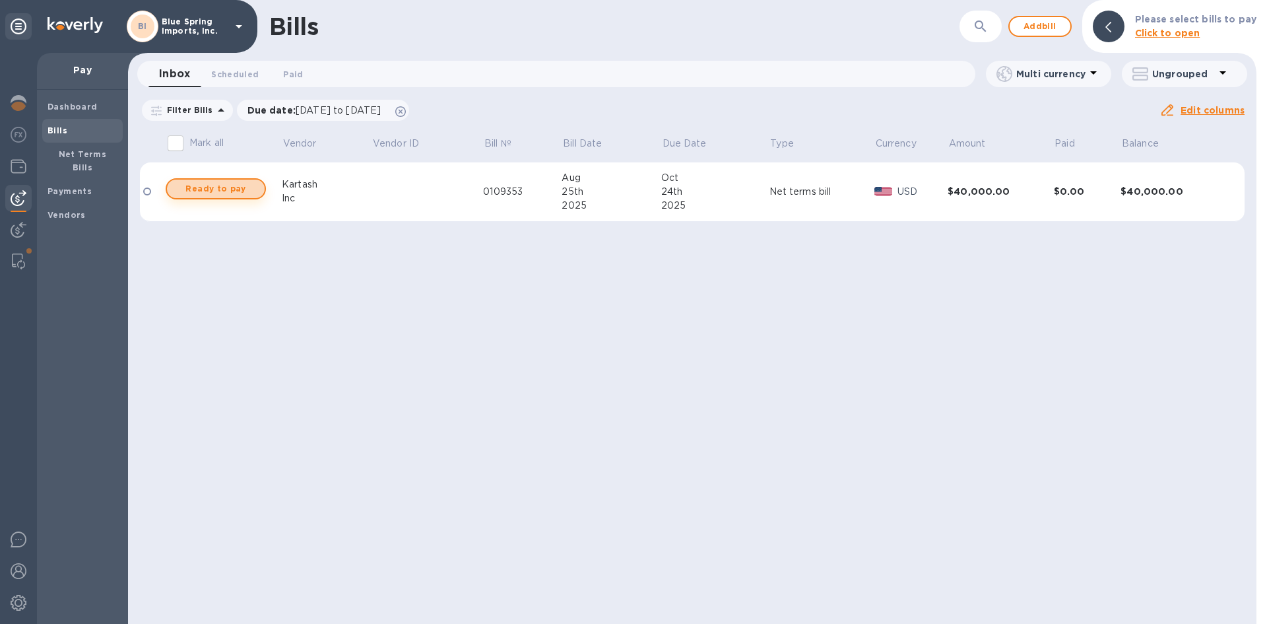
click at [217, 184] on span "Ready to pay" at bounding box center [216, 189] width 77 height 16
checkbox input "true"
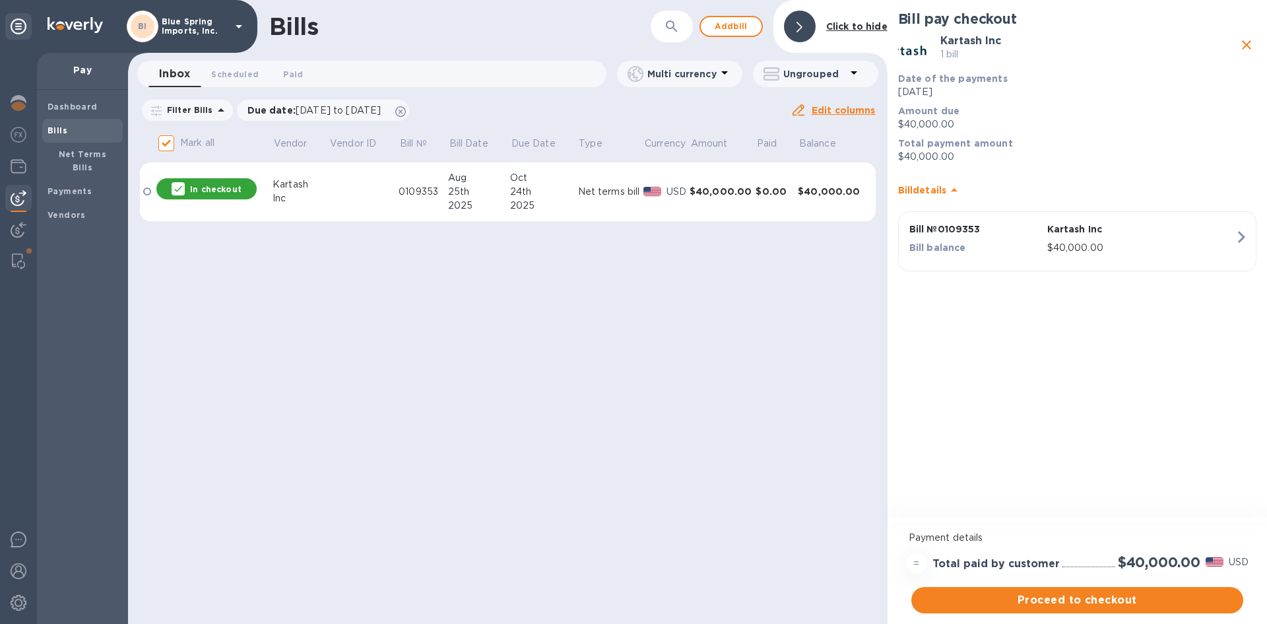
click at [156, 29] on div "BI" at bounding box center [143, 27] width 32 height 32
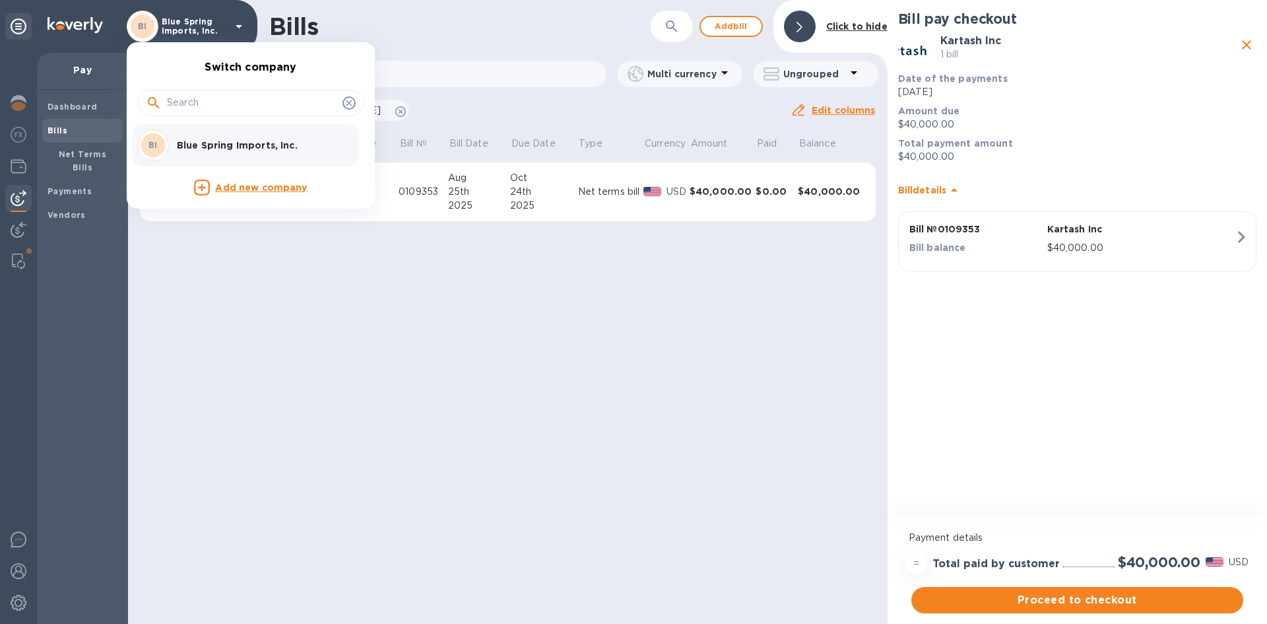
click at [67, 273] on div at bounding box center [633, 312] width 1267 height 624
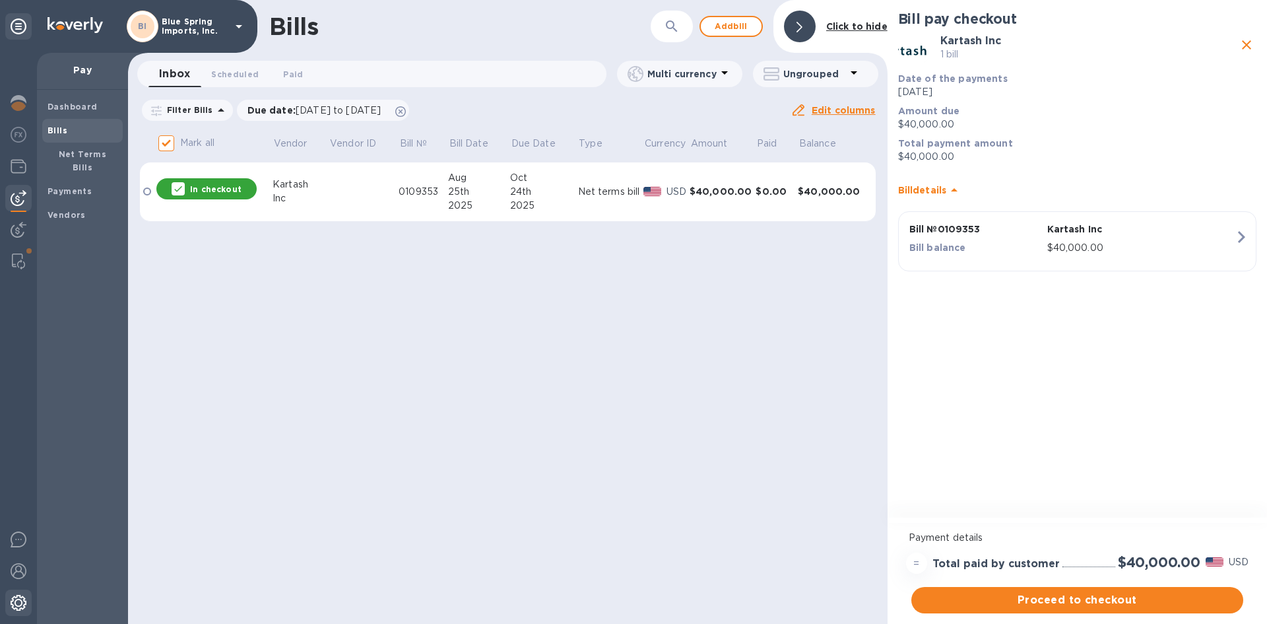
click at [14, 595] on img at bounding box center [19, 603] width 16 height 16
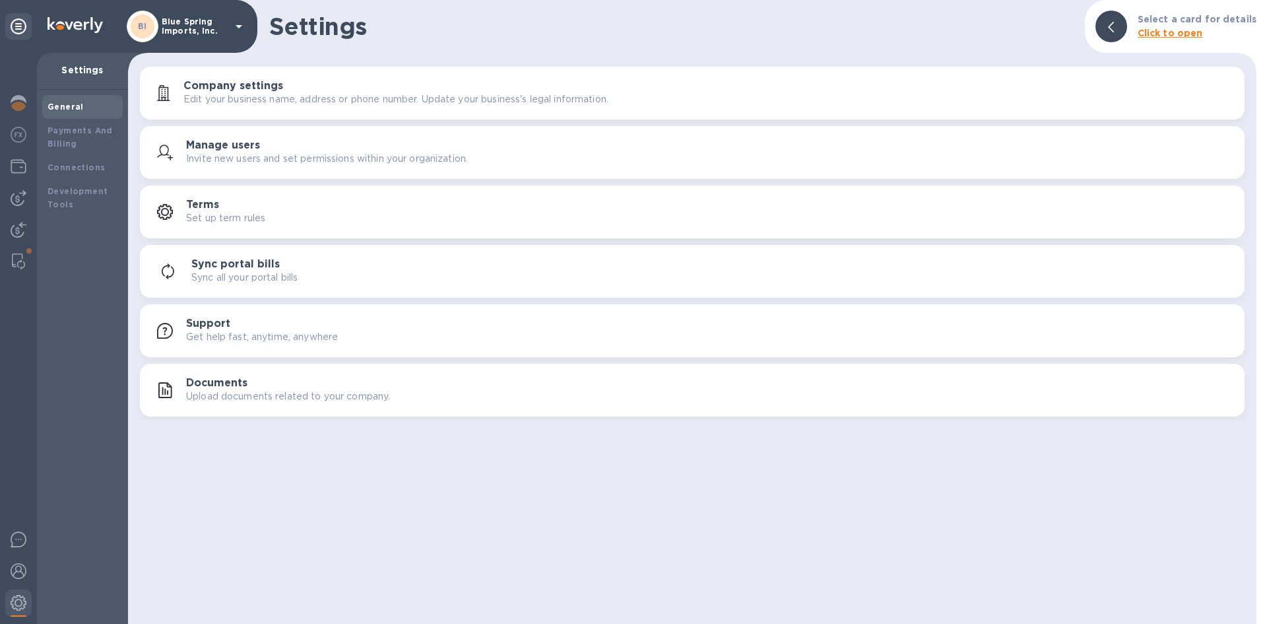
click at [243, 84] on h3 "Company settings" at bounding box center [233, 86] width 100 height 13
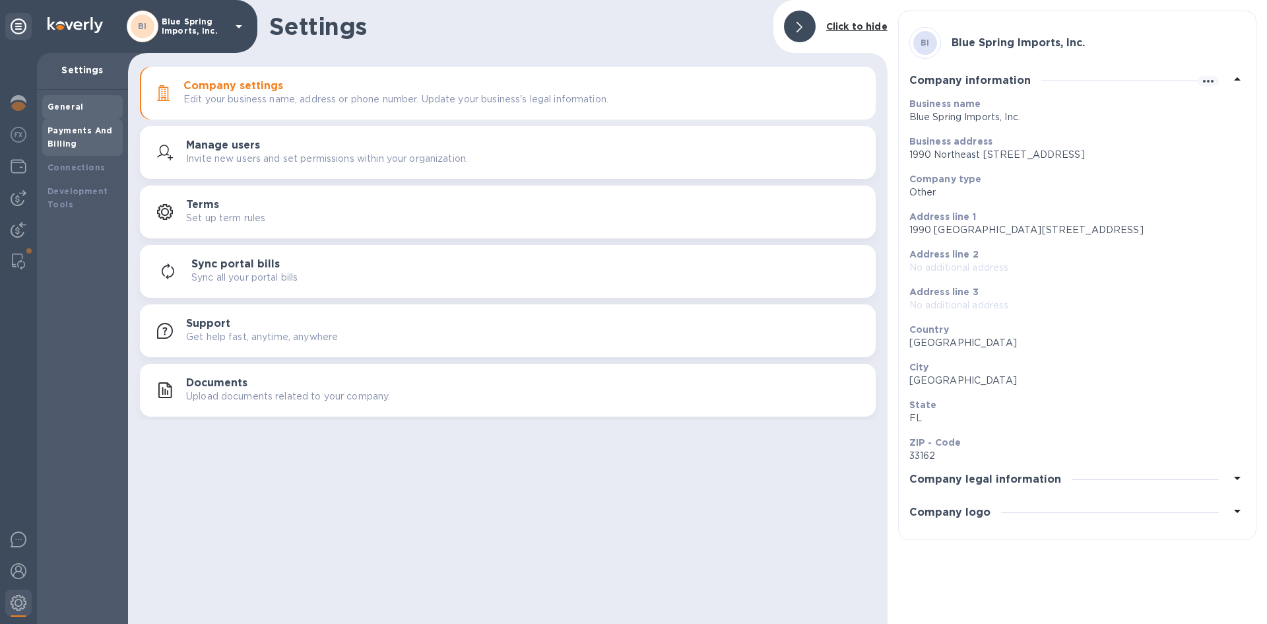
click at [52, 134] on b "Payments And Billing" at bounding box center [80, 136] width 65 height 23
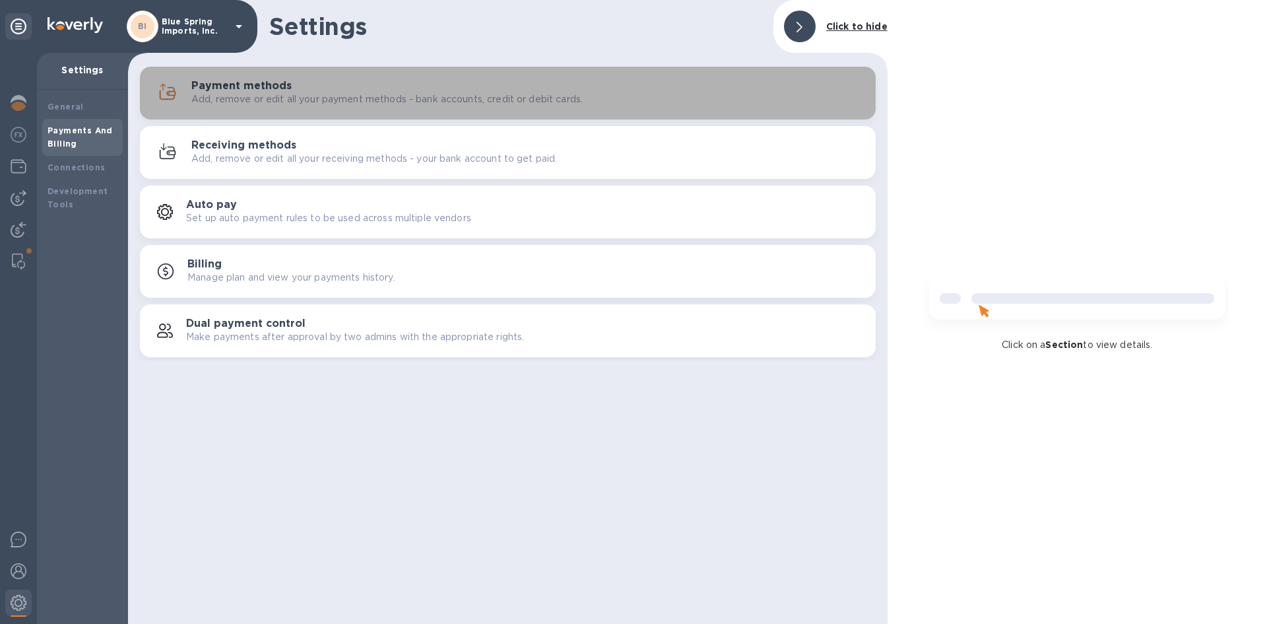
click at [268, 88] on h3 "Payment methods" at bounding box center [241, 86] width 100 height 13
